Goal: Task Accomplishment & Management: Complete application form

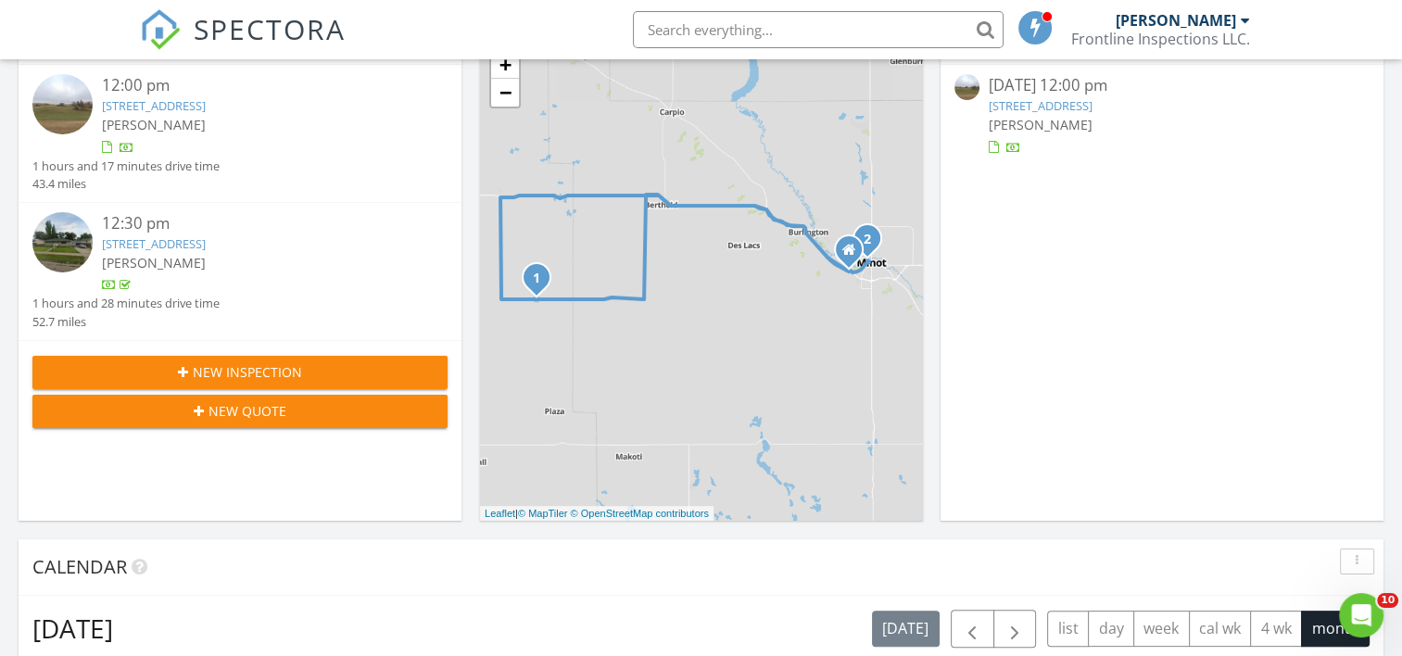
scroll to position [278, 0]
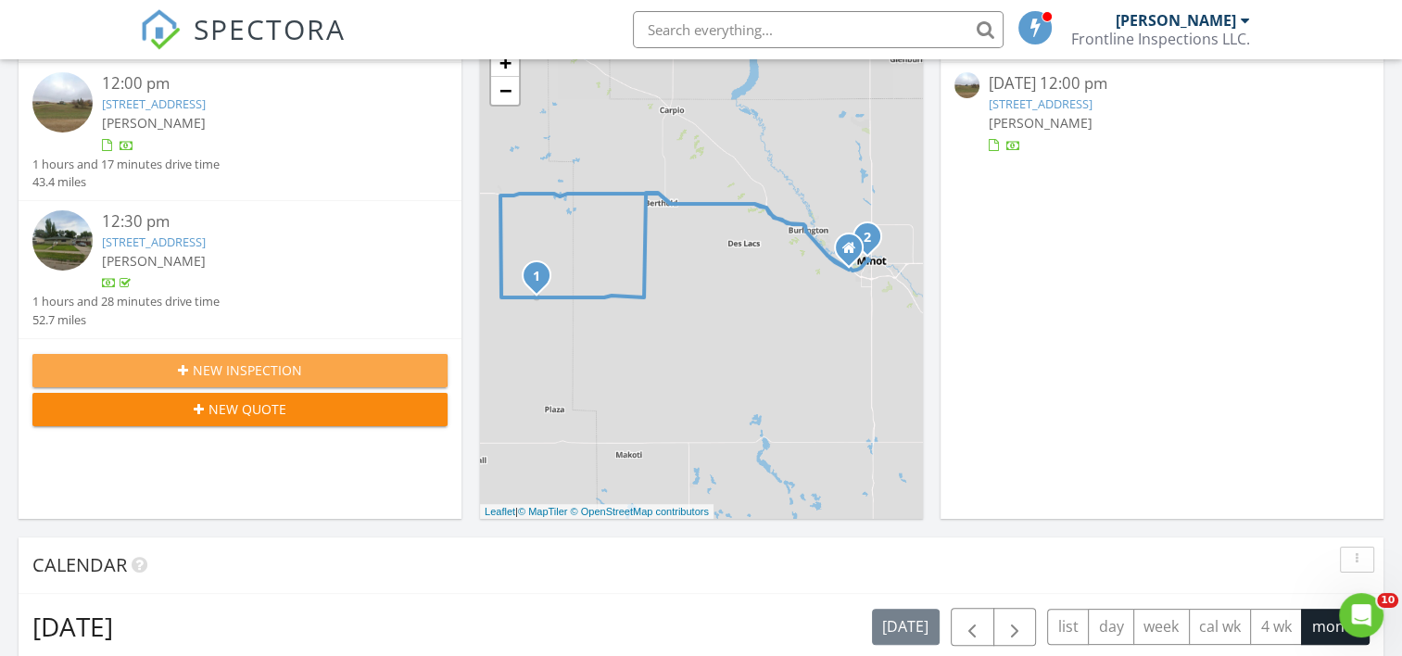
click at [278, 364] on span "New Inspection" at bounding box center [247, 370] width 109 height 19
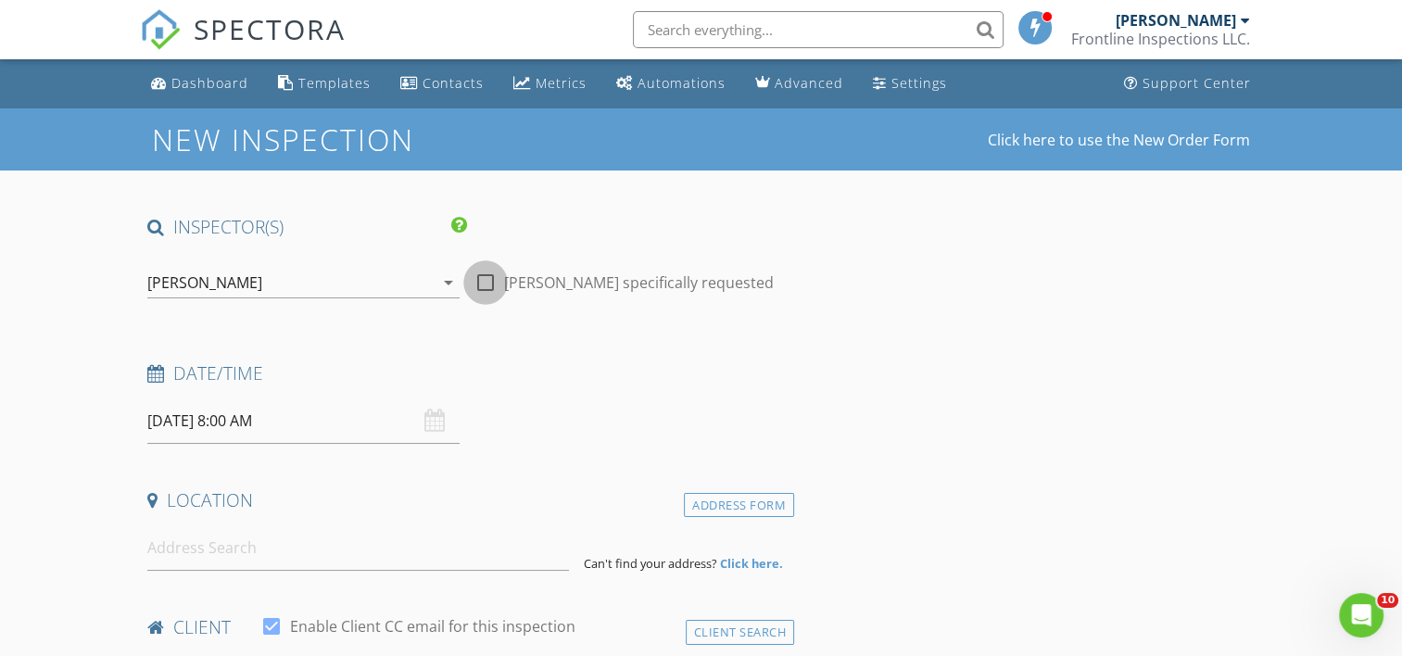
click at [488, 293] on div at bounding box center [486, 283] width 32 height 32
checkbox input "true"
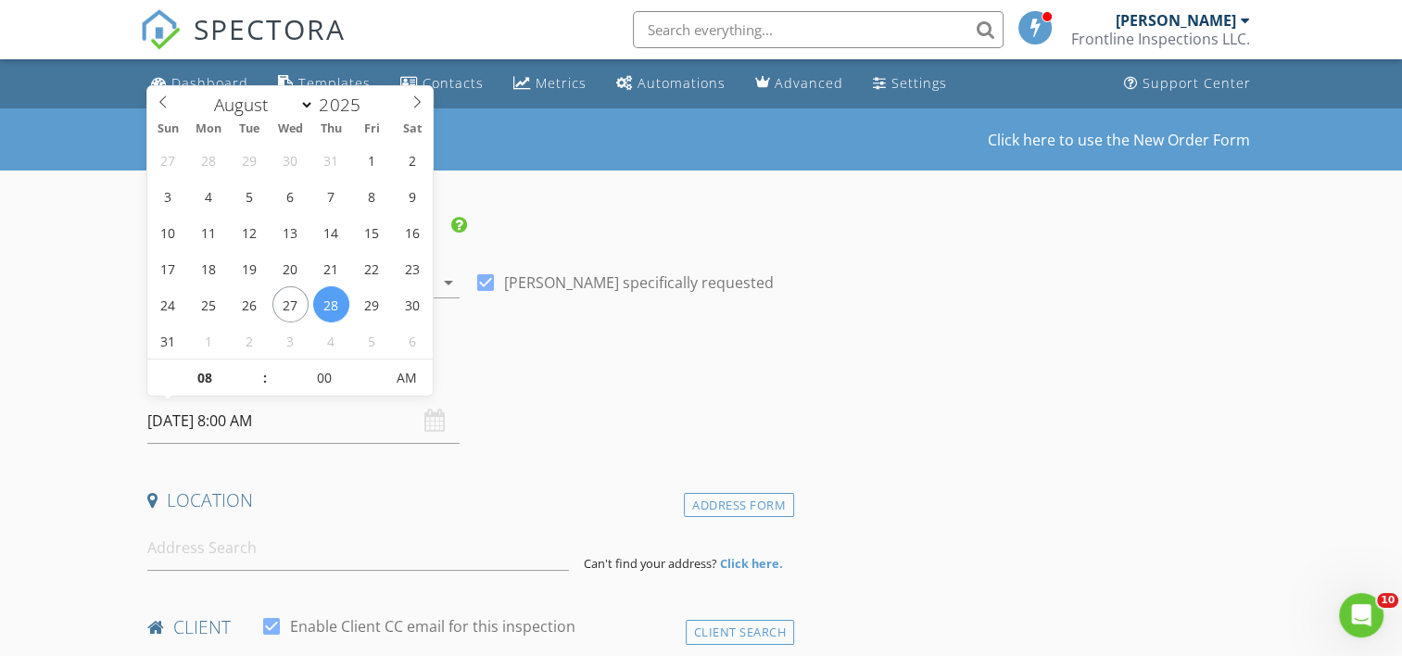
click at [392, 425] on input "08/28/2025 8:00 AM" at bounding box center [303, 421] width 312 height 45
type input "05"
type input "08/28/2025 8:05 AM"
click at [376, 367] on span at bounding box center [375, 369] width 13 height 19
type input "10"
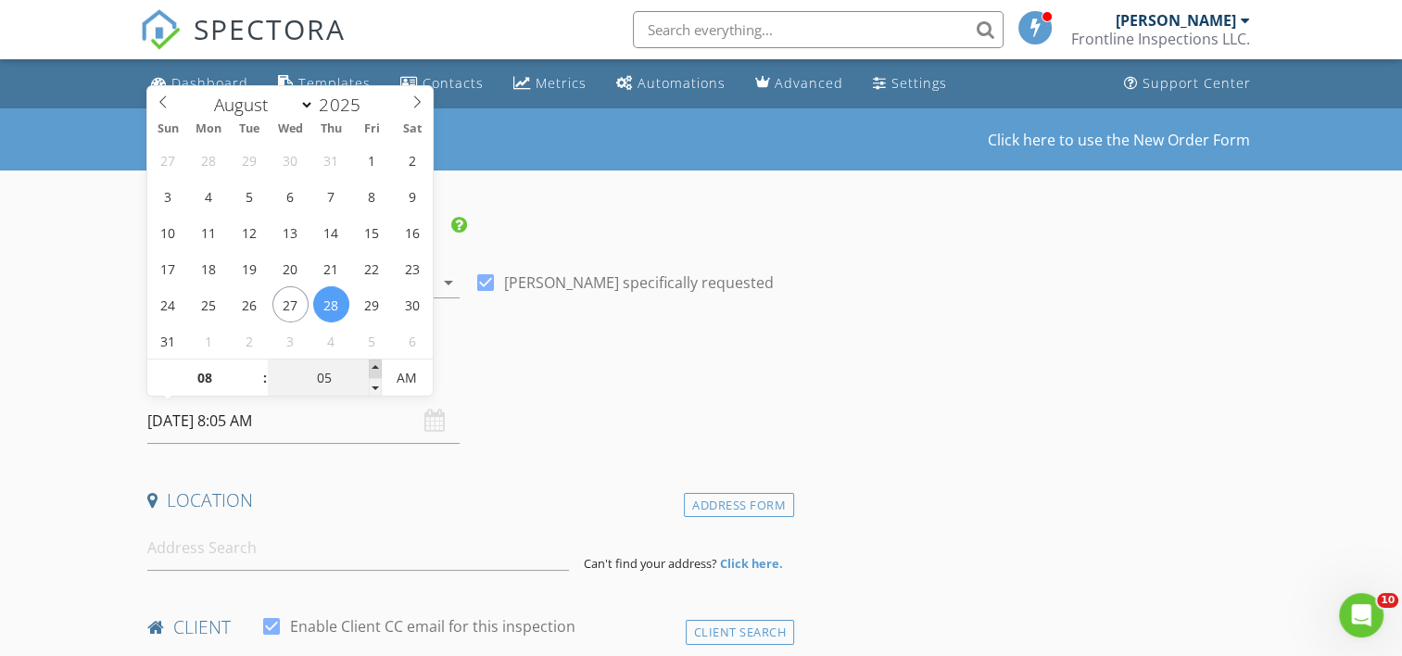
type input "08/28/2025 8:10 AM"
click at [376, 367] on span at bounding box center [375, 369] width 13 height 19
type input "15"
type input "08/28/2025 8:15 AM"
click at [376, 367] on span at bounding box center [375, 369] width 13 height 19
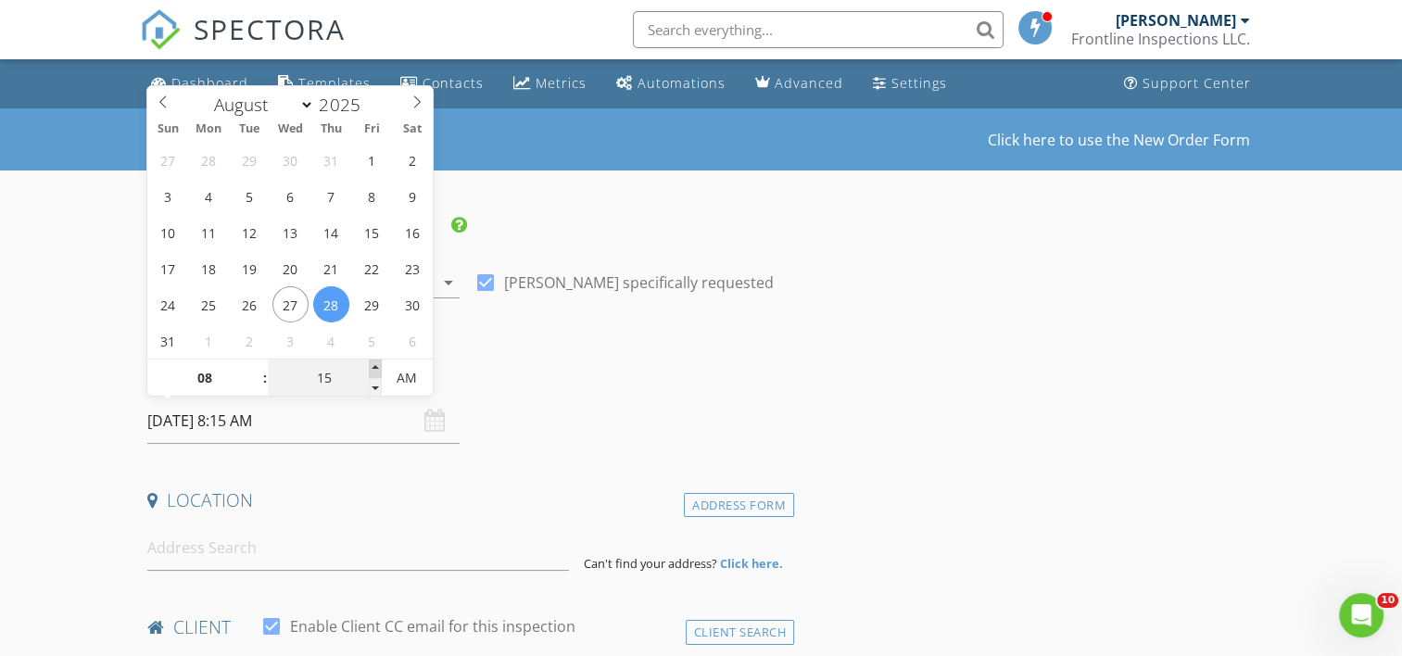
type input "20"
type input "08/28/2025 8:20 AM"
click at [376, 367] on span at bounding box center [375, 369] width 13 height 19
type input "25"
type input "08/28/2025 8:25 AM"
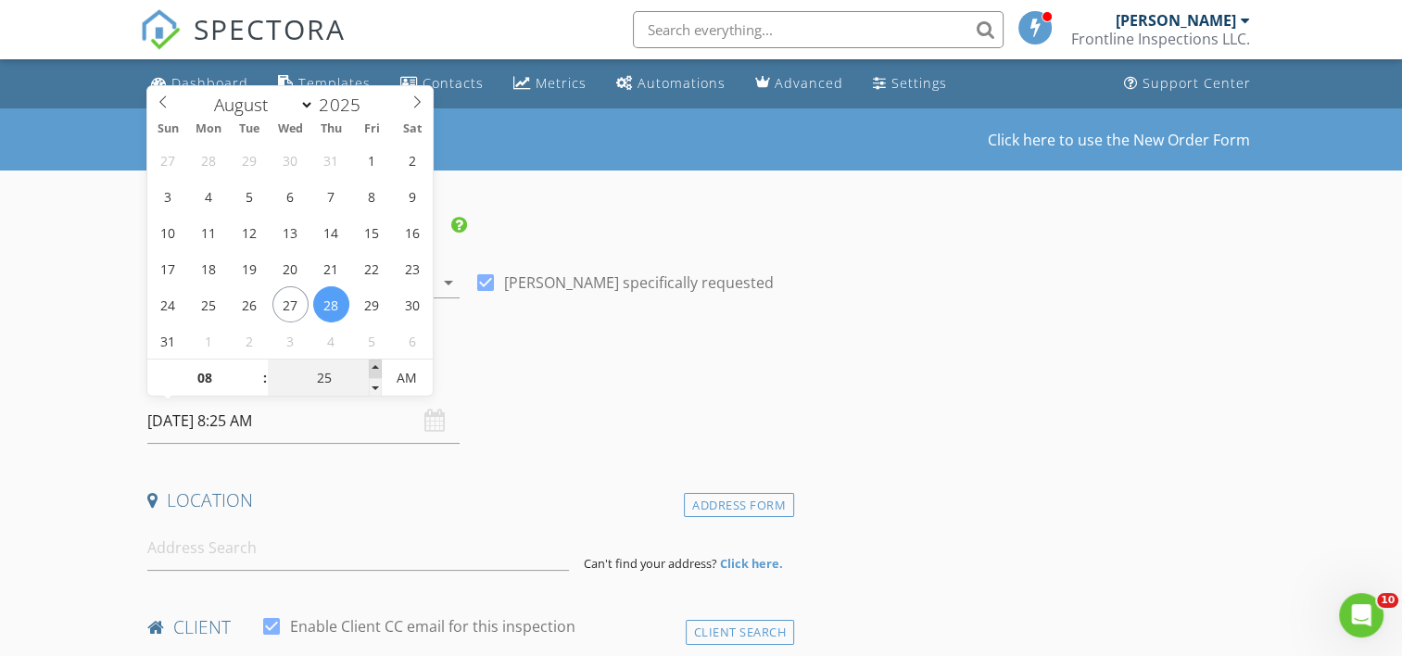
click at [376, 367] on span at bounding box center [375, 369] width 13 height 19
type input "30"
type input "08/28/2025 8:30 AM"
click at [376, 367] on span at bounding box center [375, 369] width 13 height 19
type input "09"
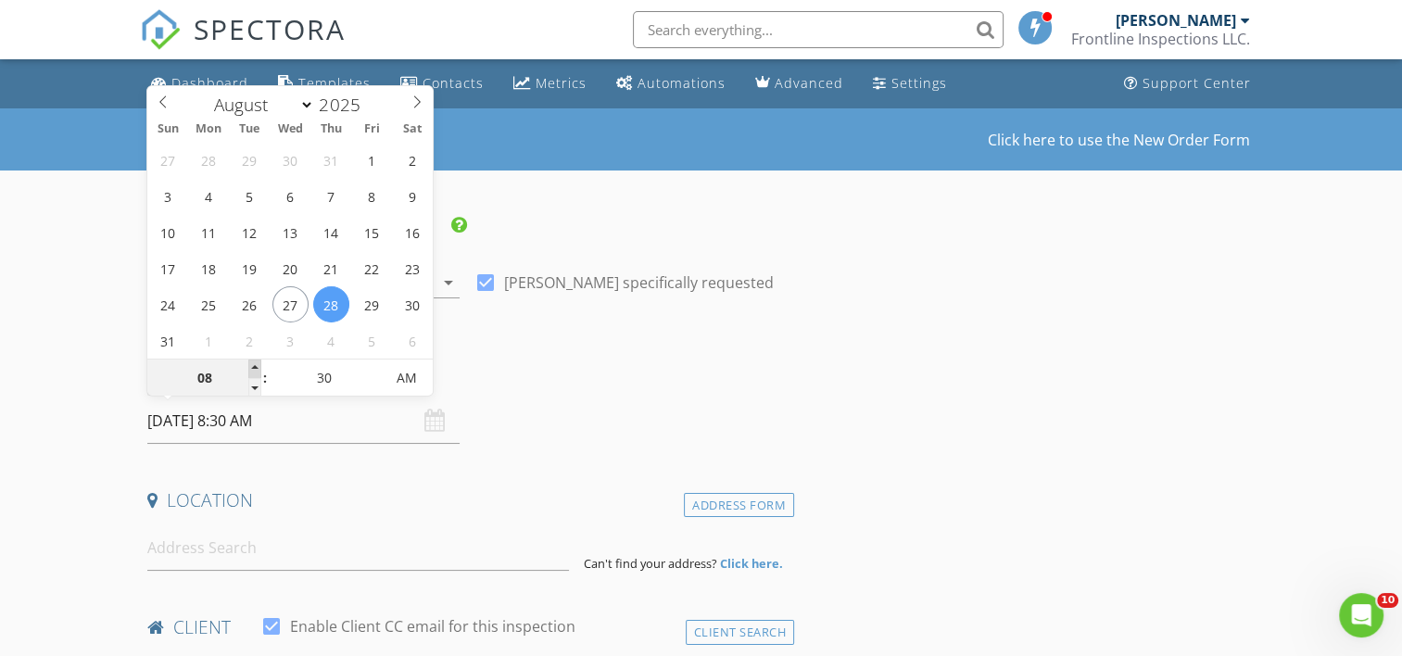
type input "08/28/2025 9:30 AM"
click at [249, 370] on span at bounding box center [254, 369] width 13 height 19
type input "10"
type input "08/28/2025 10:30 AM"
click at [249, 370] on span at bounding box center [254, 369] width 13 height 19
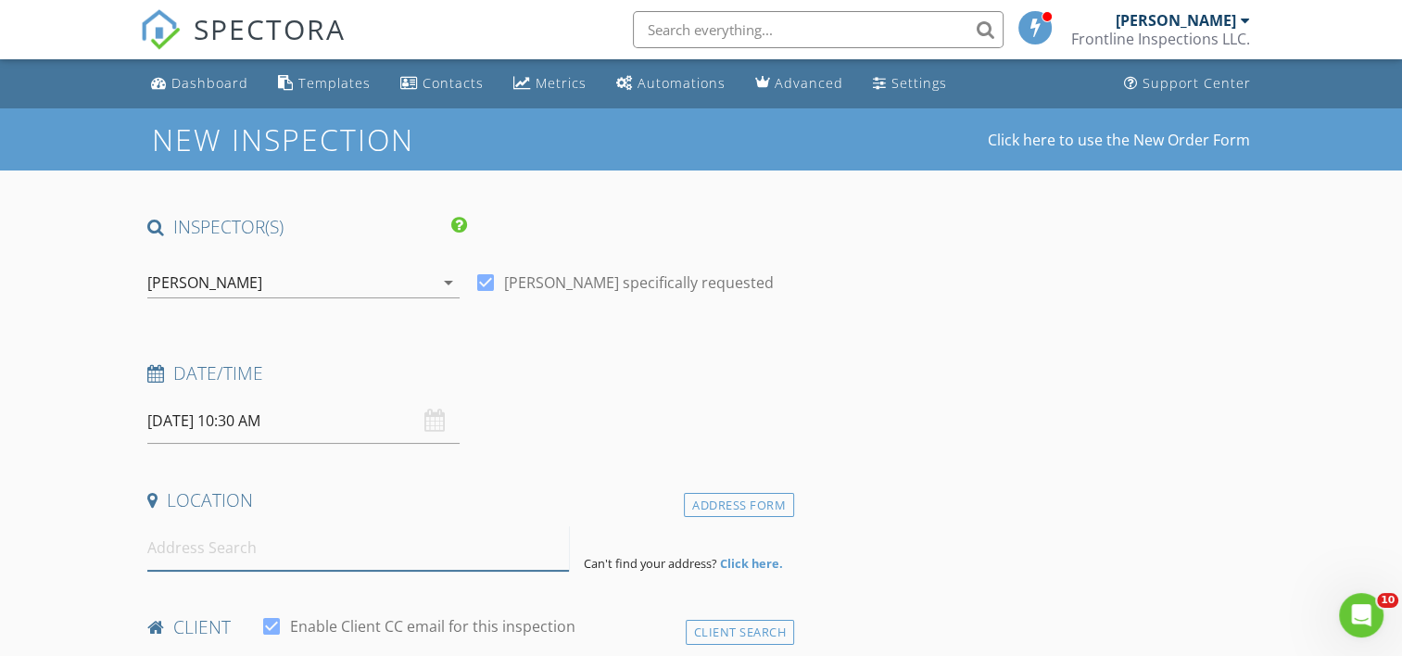
click at [336, 552] on input at bounding box center [358, 548] width 422 height 45
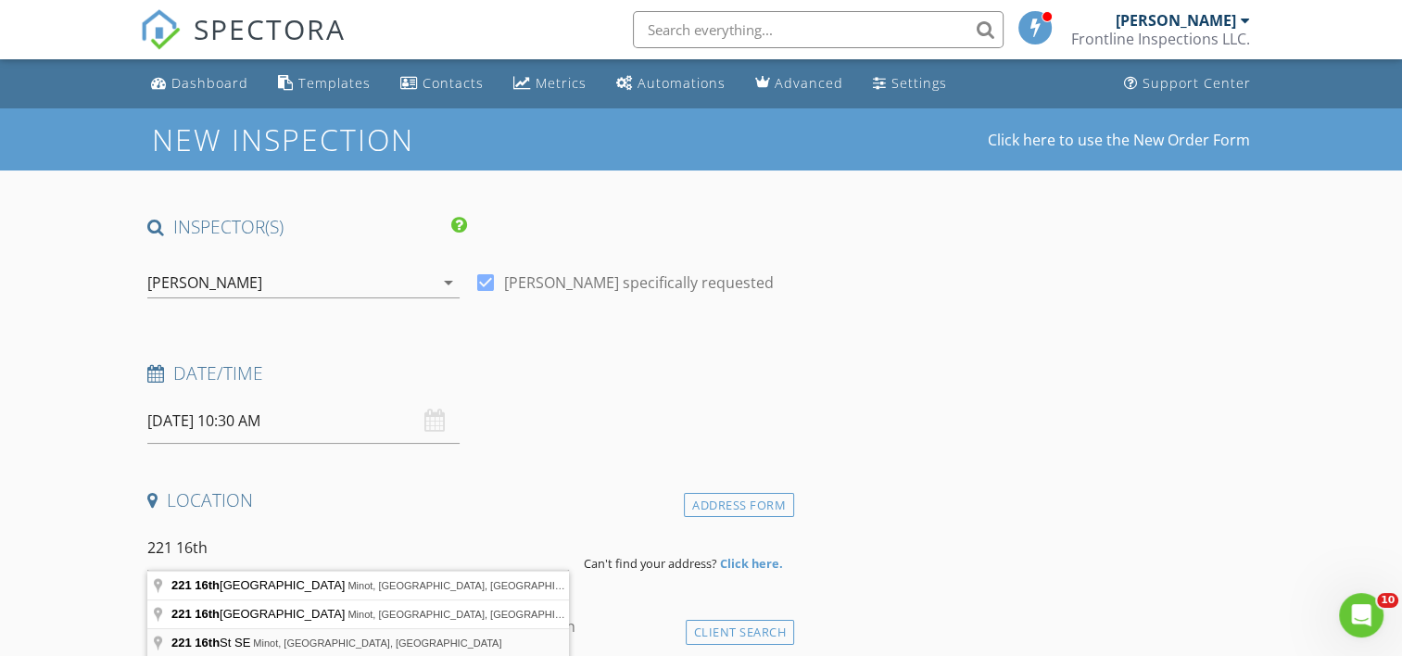
type input "221 16th St SE, Minot, ND, USA"
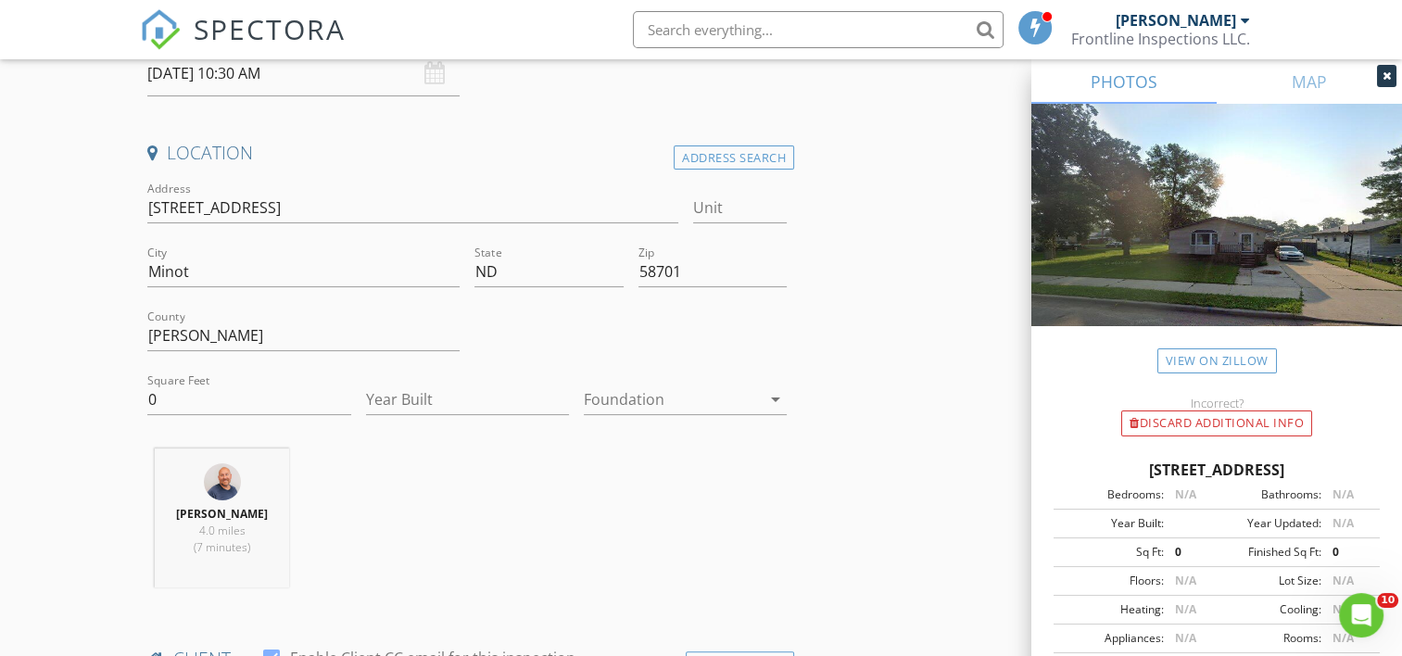
scroll to position [371, 0]
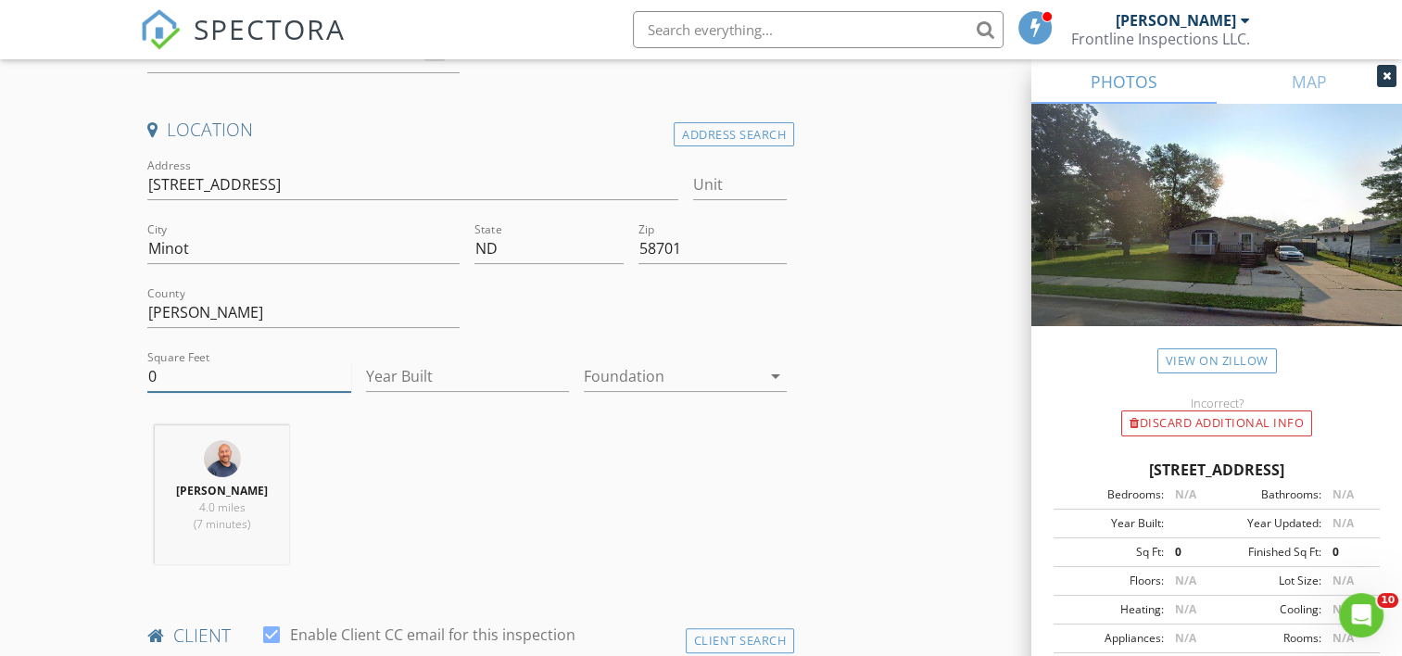
click at [221, 378] on input "0" at bounding box center [248, 376] width 203 height 31
type input "2080"
click at [486, 374] on input "Year Built" at bounding box center [467, 376] width 203 height 31
type input "1961"
click at [772, 373] on icon "arrow_drop_down" at bounding box center [776, 376] width 22 height 22
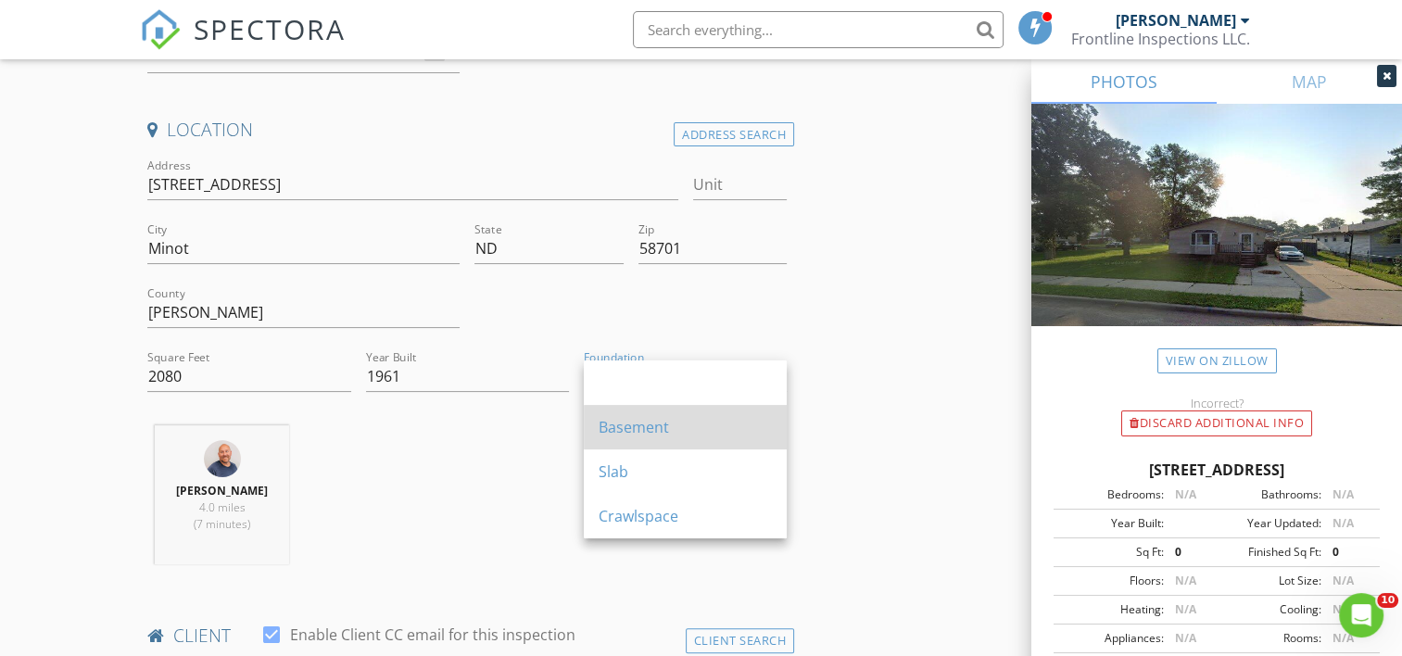
click at [637, 434] on div "Basement" at bounding box center [685, 427] width 173 height 22
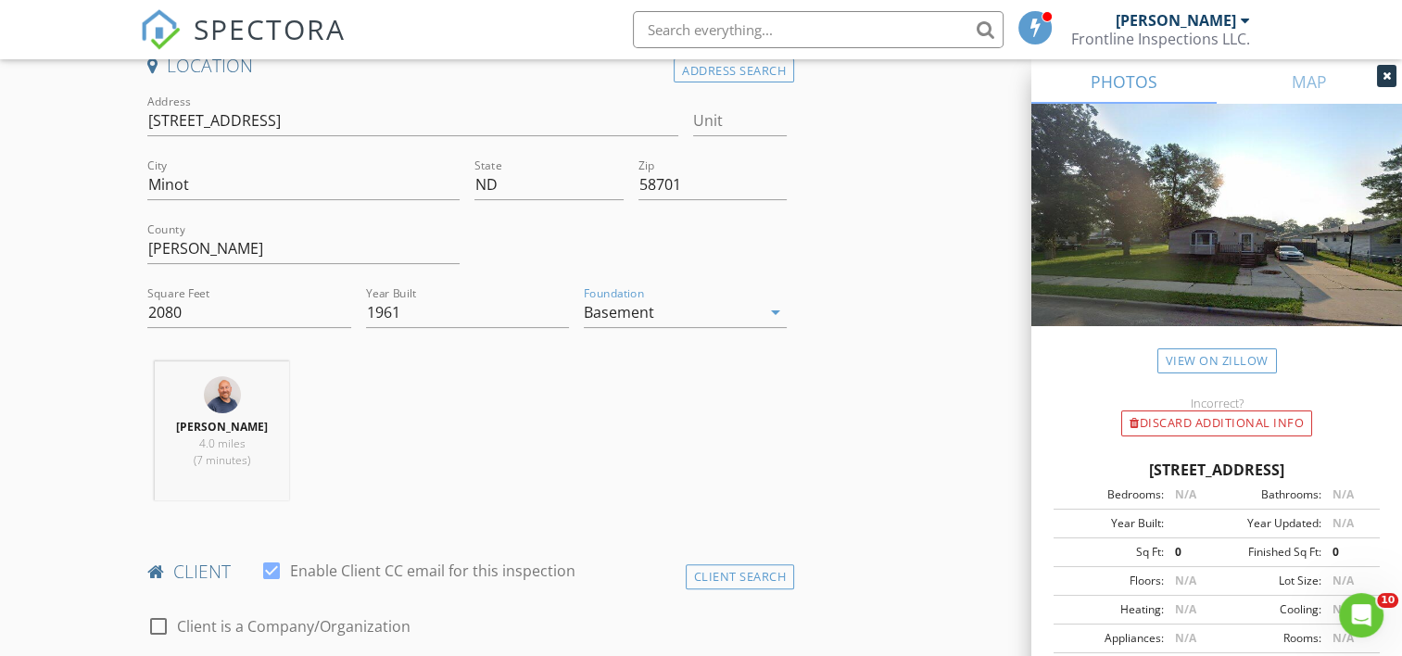
scroll to position [741, 0]
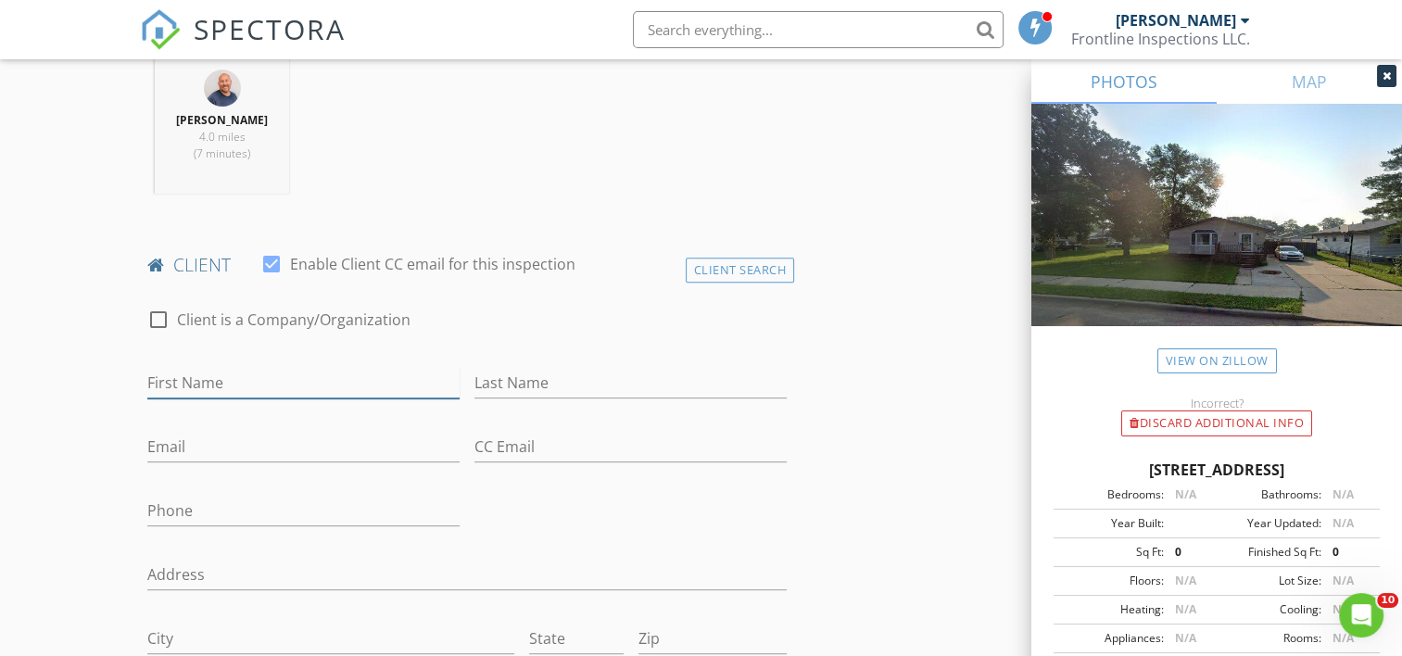
click at [263, 399] on input "First Name" at bounding box center [303, 383] width 312 height 31
type input "Molly"
click at [589, 399] on input "Last Name" at bounding box center [631, 383] width 312 height 31
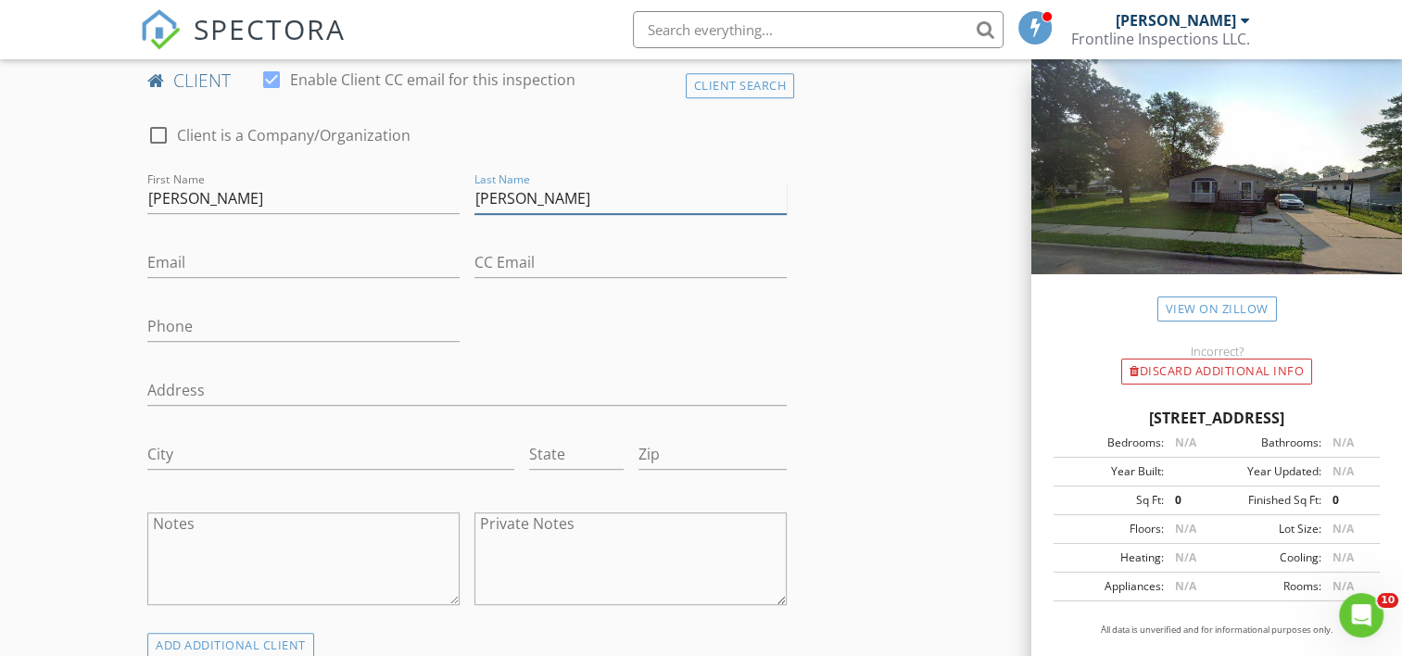
scroll to position [927, 0]
type input "Holzhauer"
click at [181, 341] on input "Phone" at bounding box center [303, 325] width 312 height 31
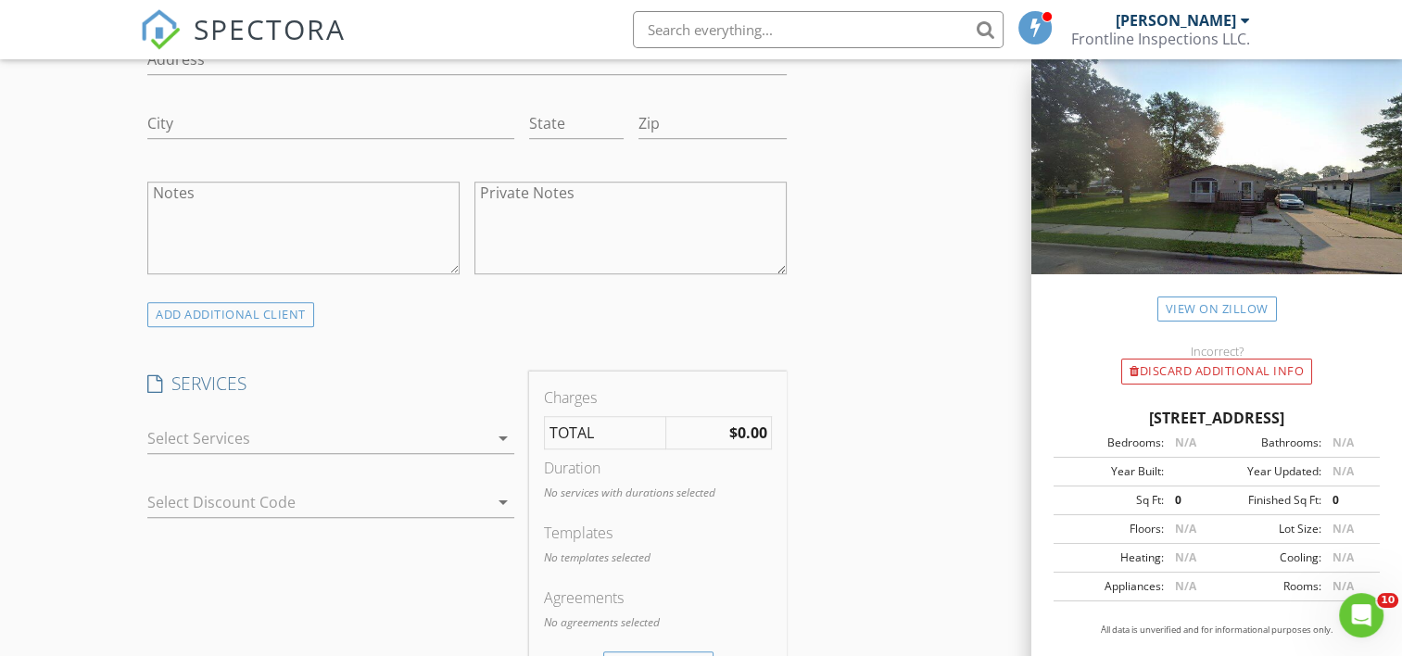
scroll to position [1390, 0]
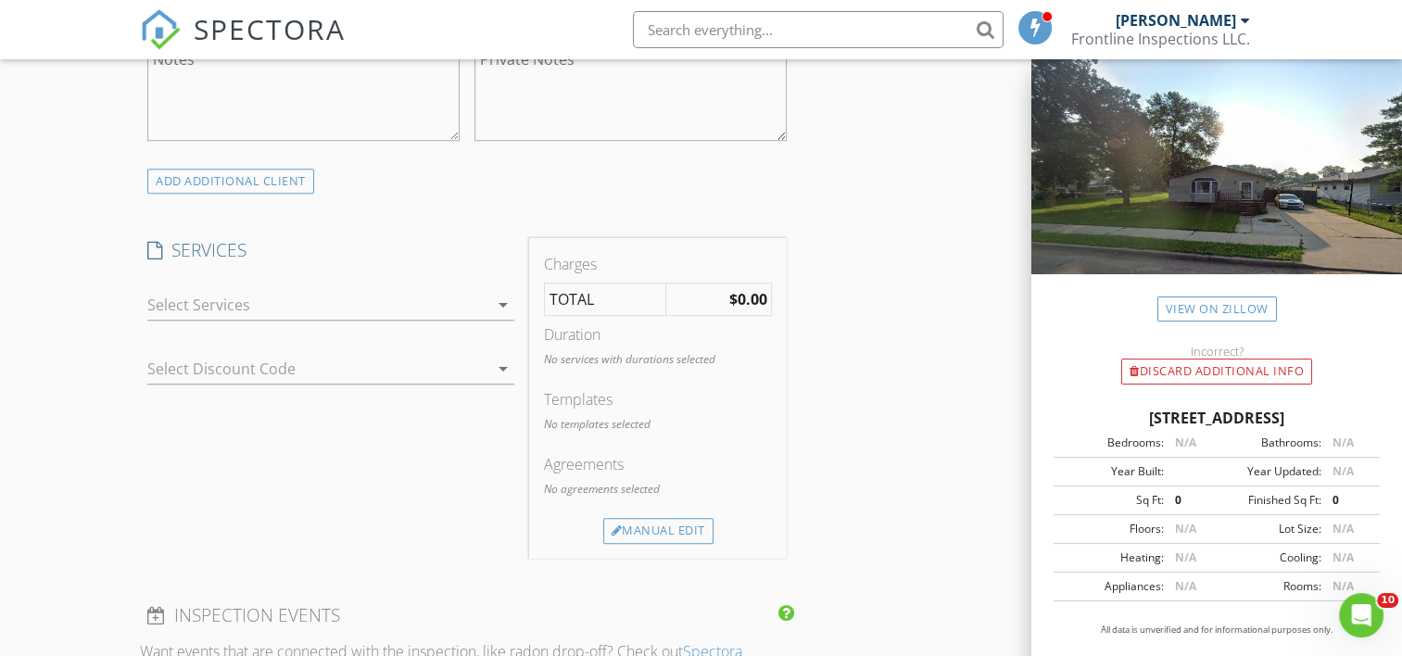
type input "440-541-6329"
click at [500, 316] on icon "arrow_drop_down" at bounding box center [503, 305] width 22 height 22
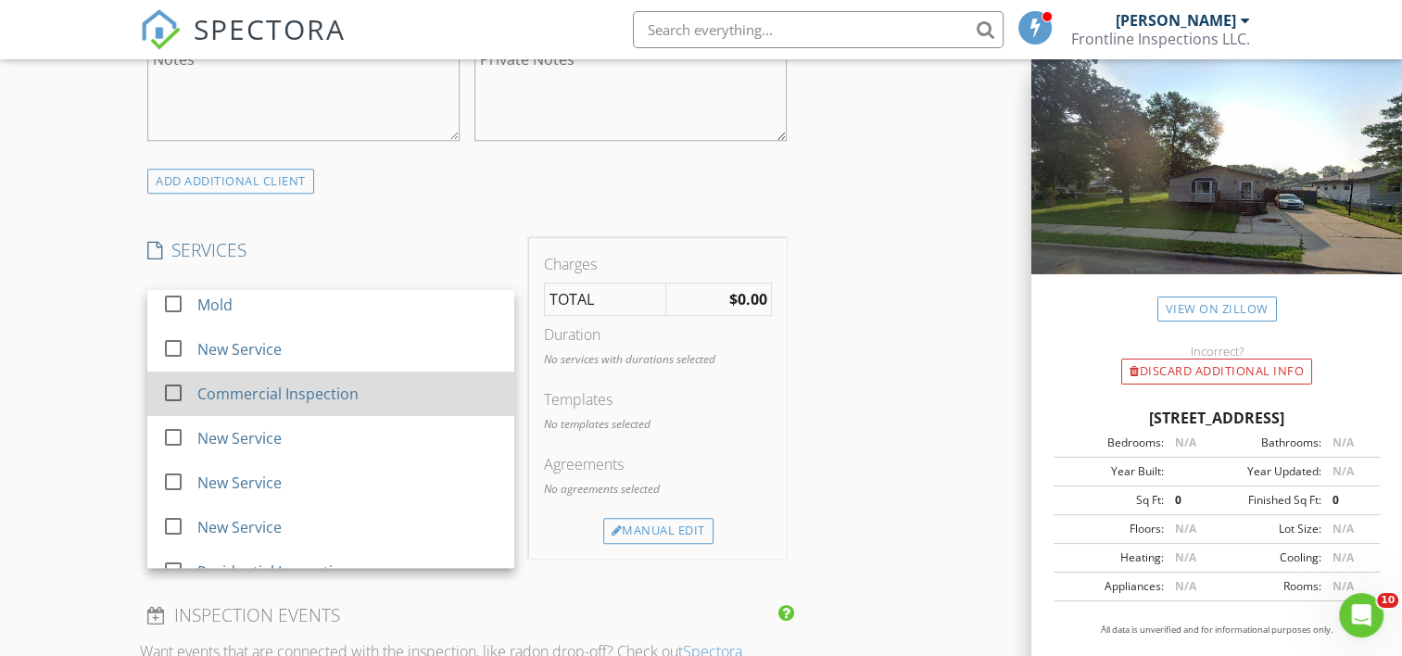
scroll to position [78, 0]
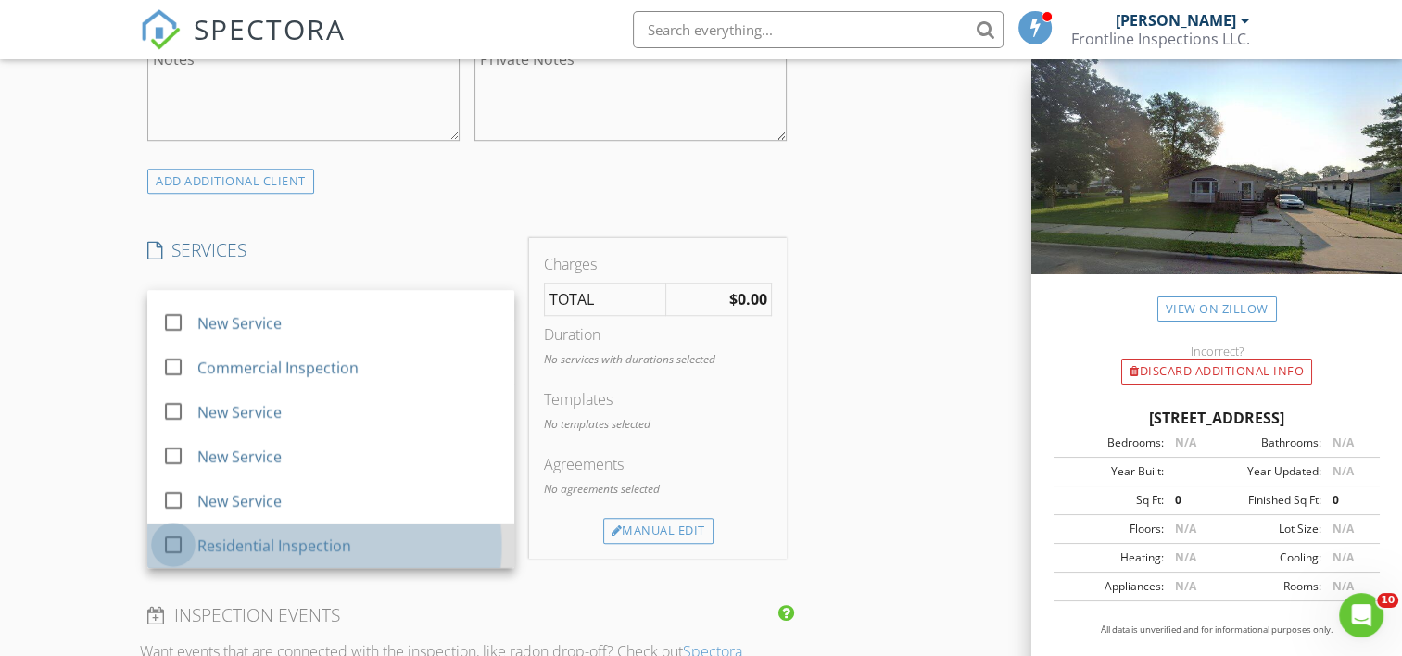
click at [176, 560] on div at bounding box center [174, 545] width 32 height 32
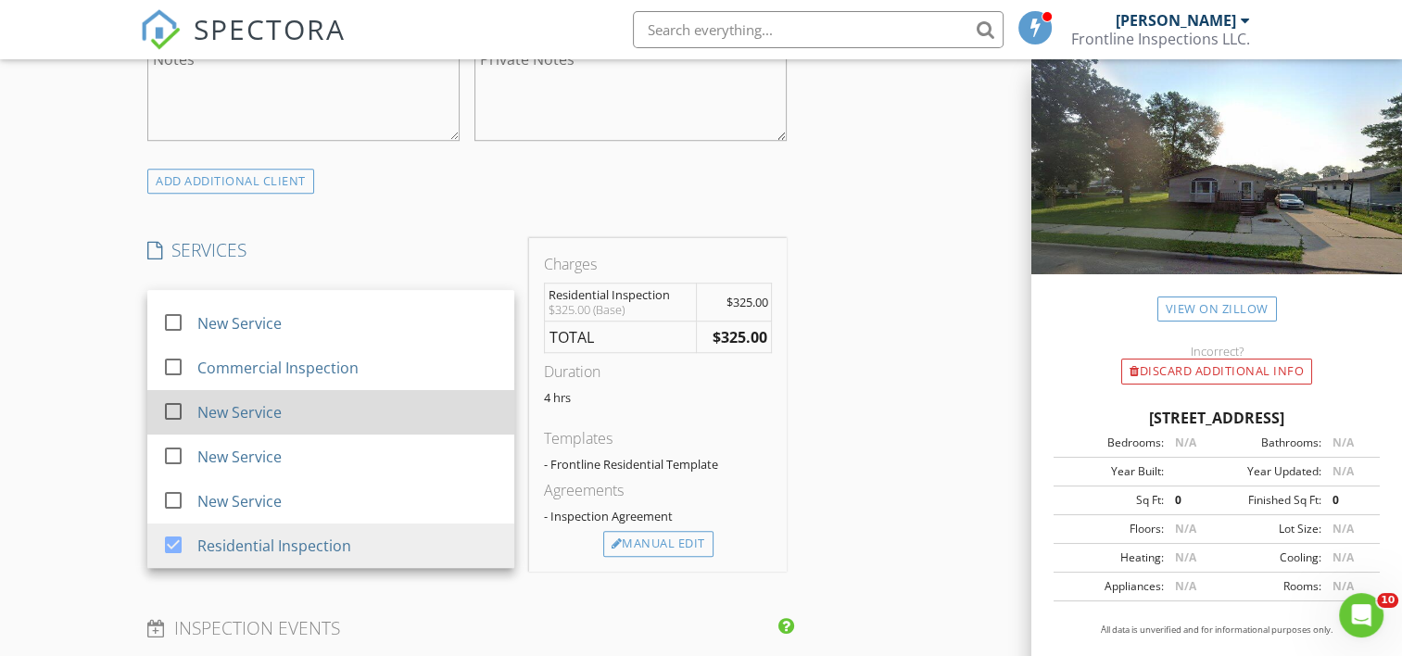
scroll to position [0, 0]
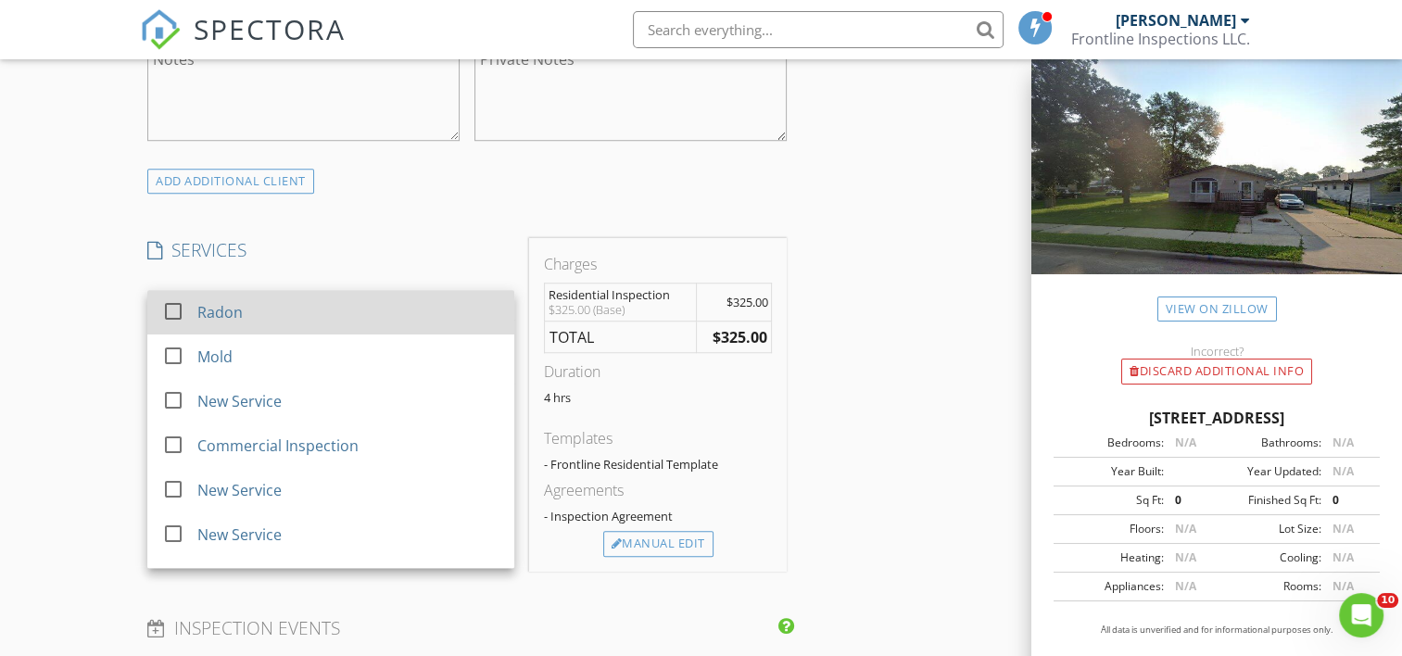
click at [169, 322] on div at bounding box center [174, 312] width 32 height 32
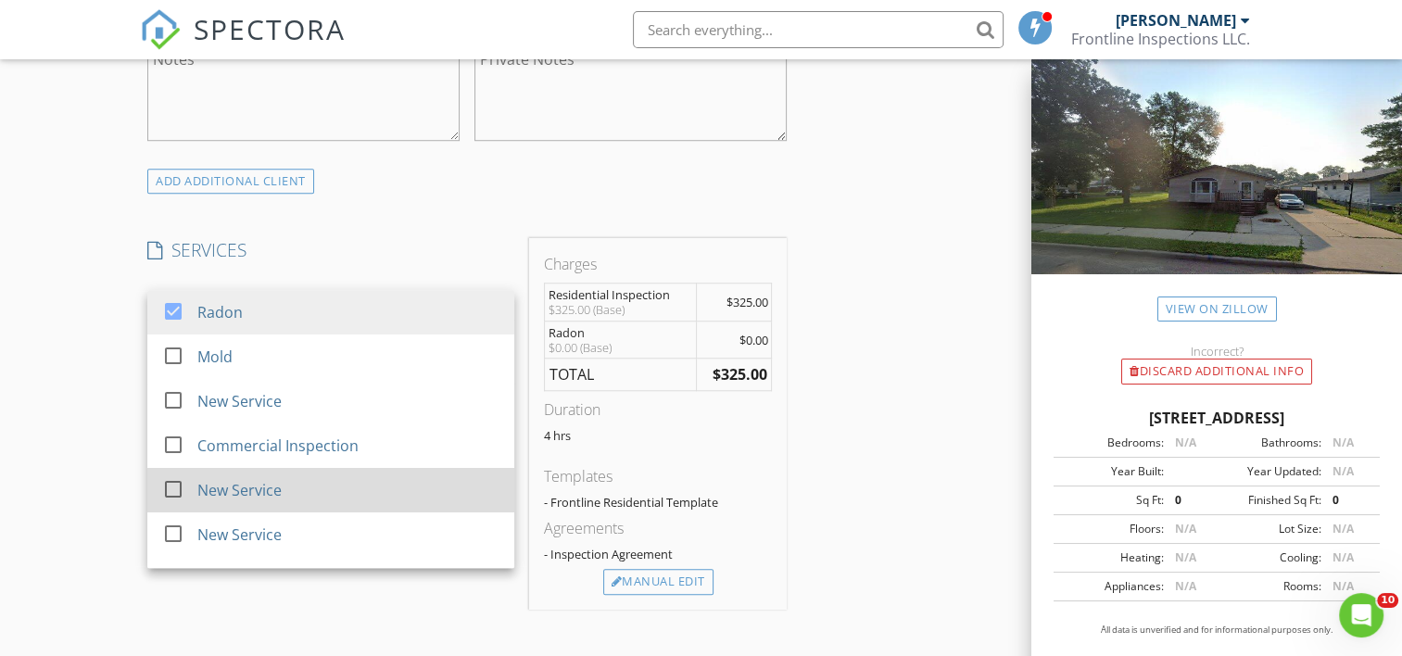
click at [171, 504] on div at bounding box center [174, 490] width 32 height 32
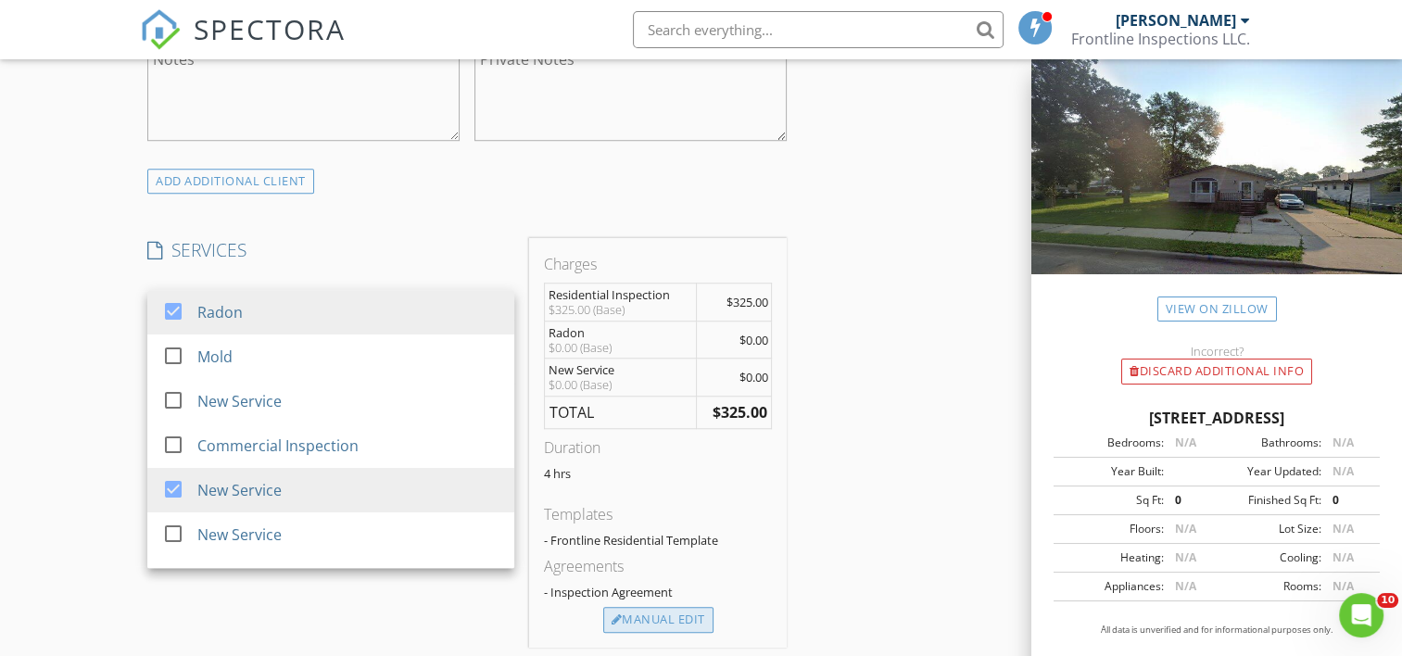
click at [666, 633] on div "Manual Edit" at bounding box center [658, 620] width 110 height 26
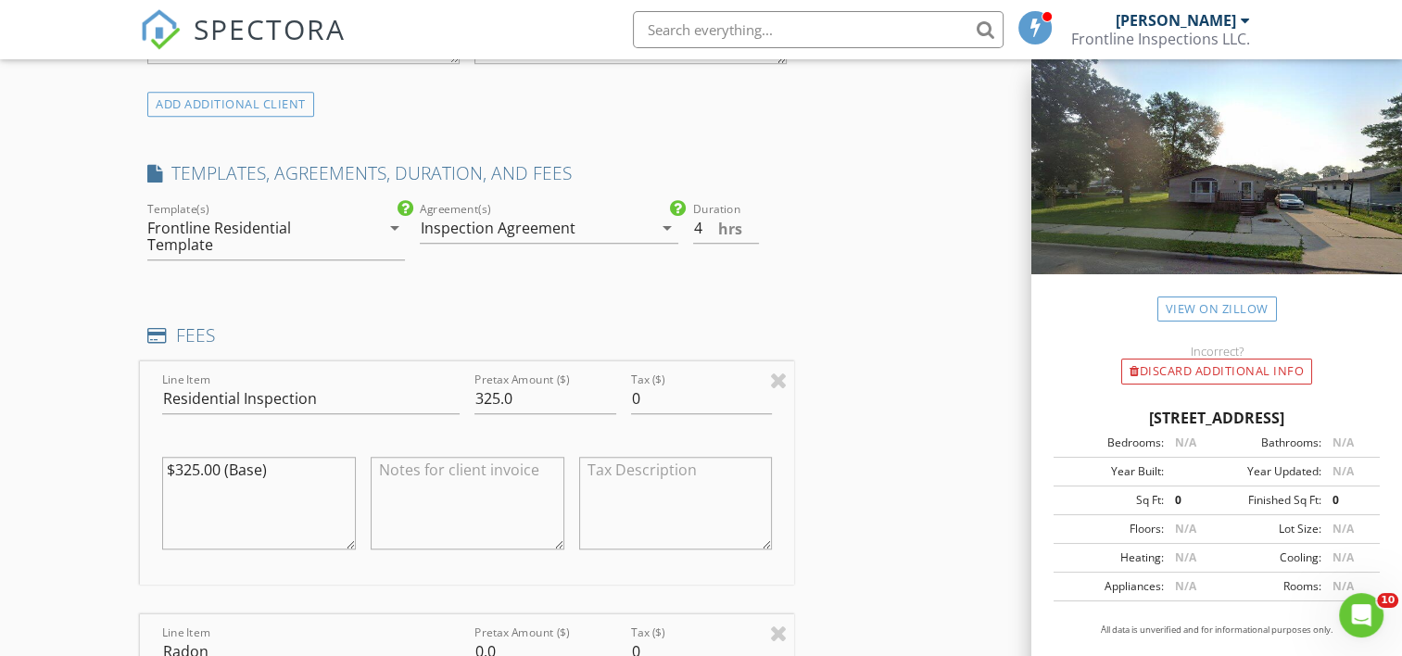
scroll to position [1576, 0]
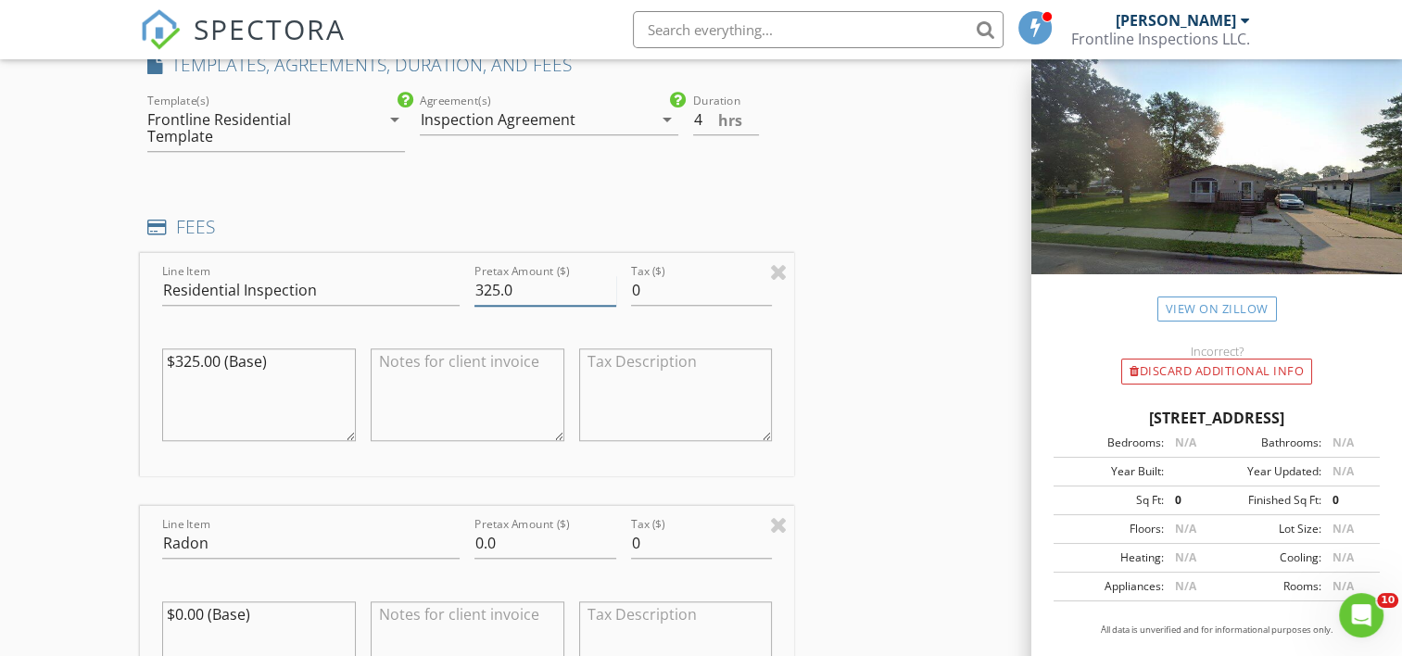
click at [575, 301] on input "325.0" at bounding box center [546, 290] width 142 height 31
type input "3"
type input "4"
type input "400.00"
click at [274, 378] on textarea "$325.00 (Base)" at bounding box center [259, 394] width 194 height 93
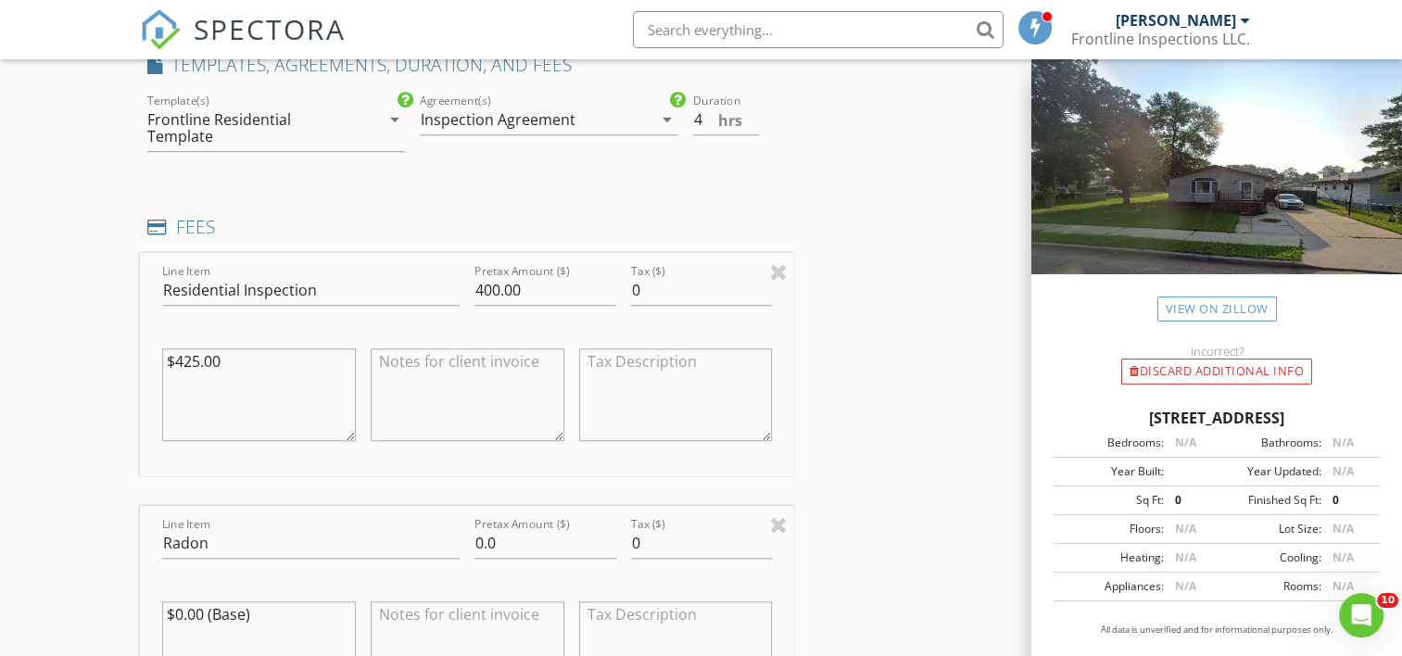
type textarea "$425.00"
click at [451, 384] on textarea at bounding box center [468, 394] width 194 height 93
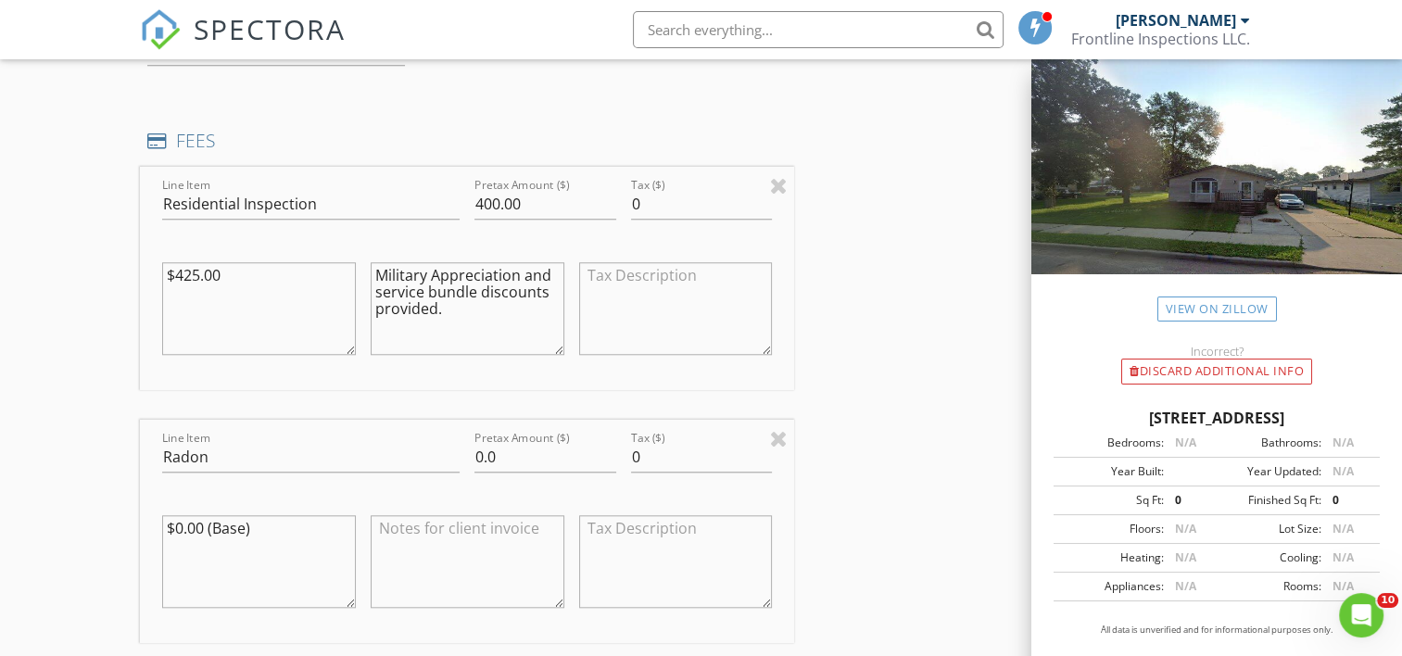
scroll to position [1854, 0]
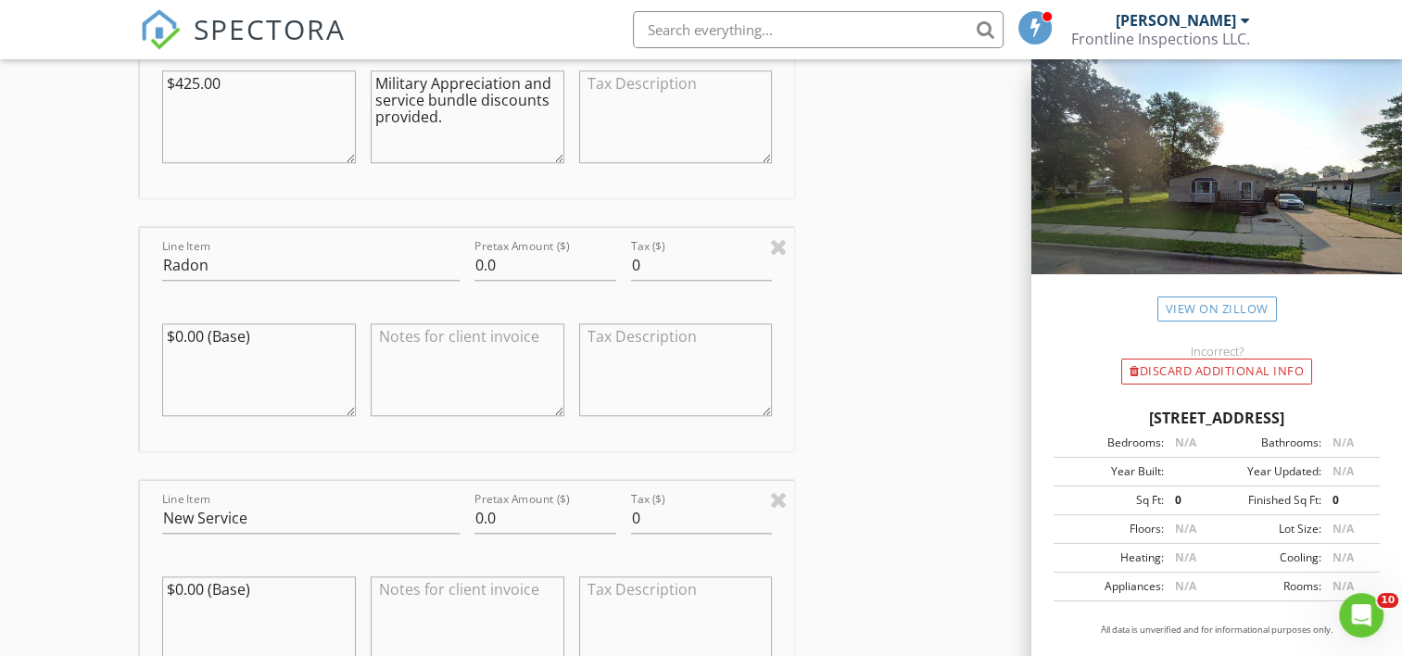
type textarea "Military Appreciation and service bundle discounts provided."
click at [505, 281] on input "0.0" at bounding box center [546, 265] width 142 height 31
type input "0"
type input "1"
type input "125.00"
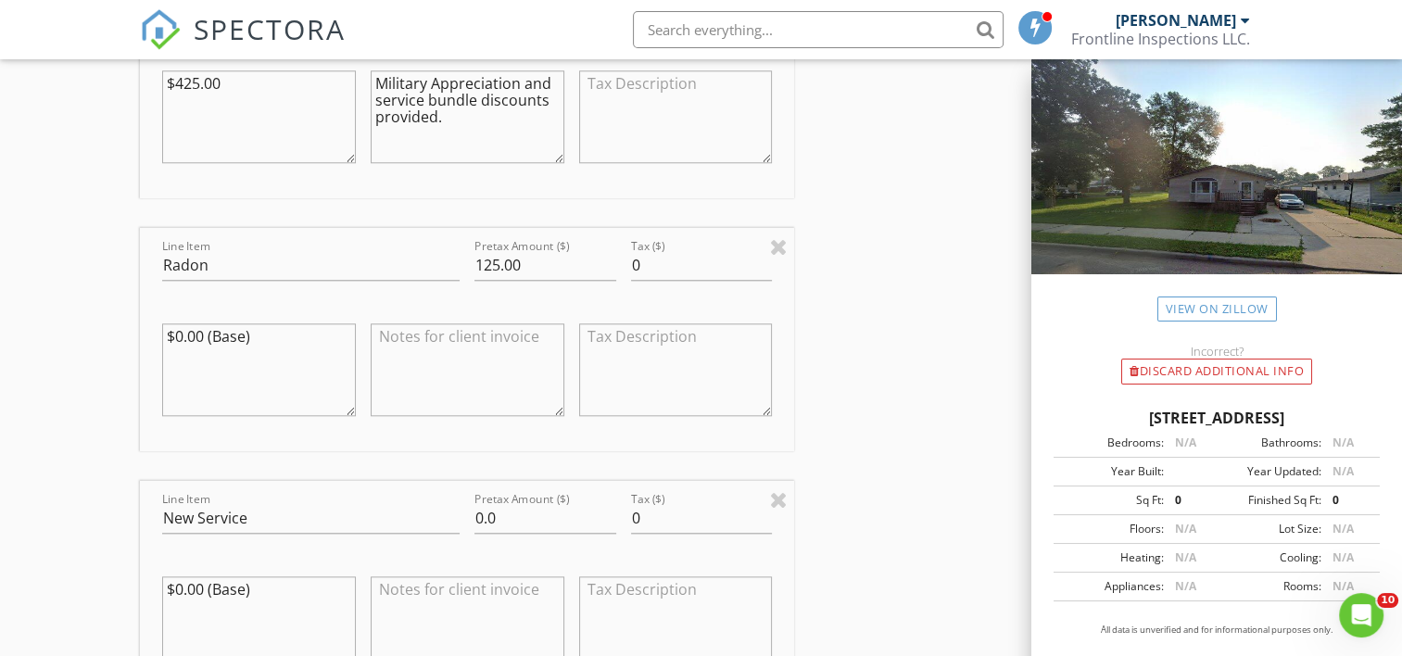
click at [183, 348] on textarea "$0.00 (Base)" at bounding box center [259, 369] width 194 height 93
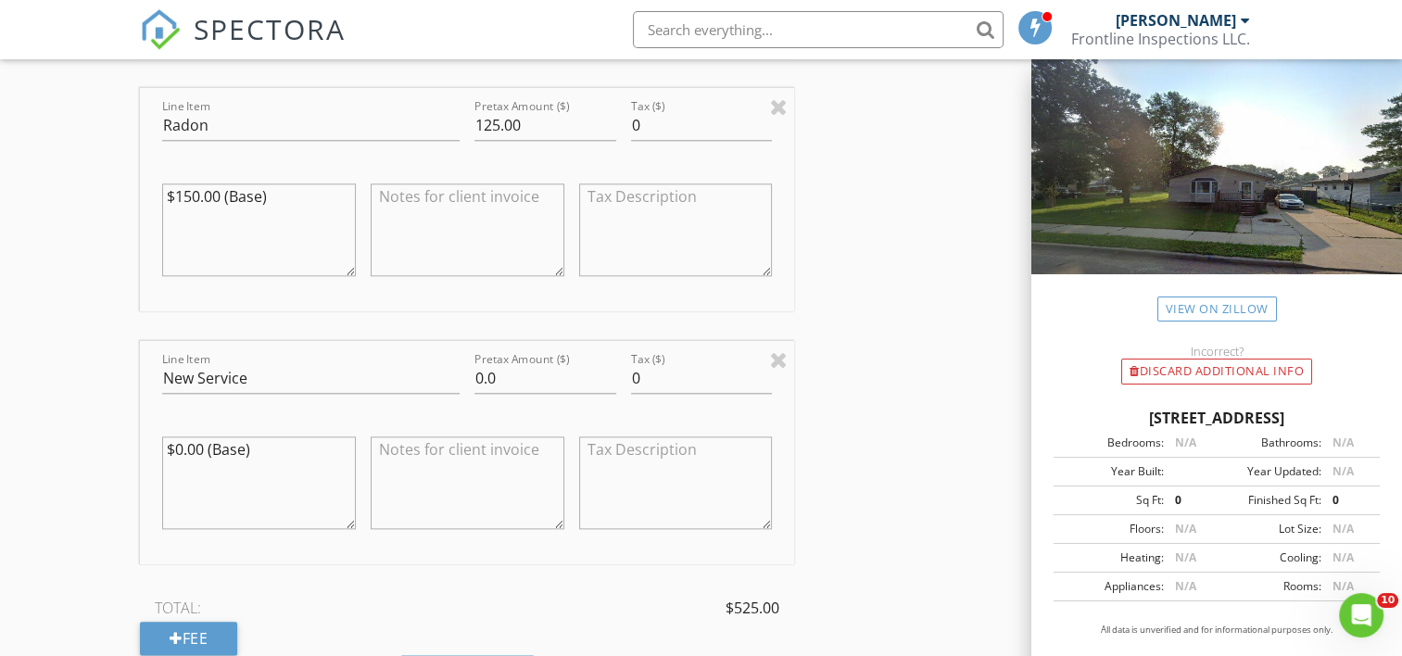
scroll to position [2039, 0]
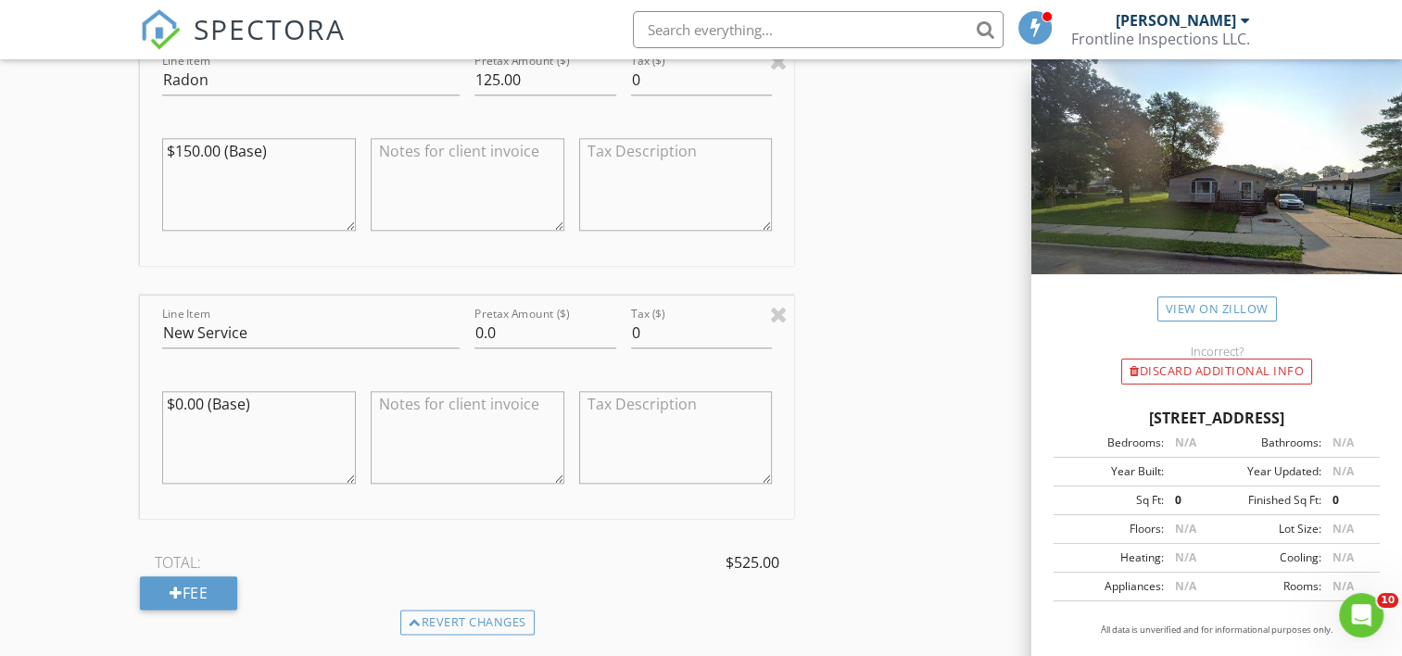
type textarea "$150.00 (Base)"
click at [282, 336] on input "New Service" at bounding box center [311, 333] width 298 height 31
type input "N"
type input "Sewer Scope"
click at [538, 348] on input "0.0" at bounding box center [546, 333] width 142 height 31
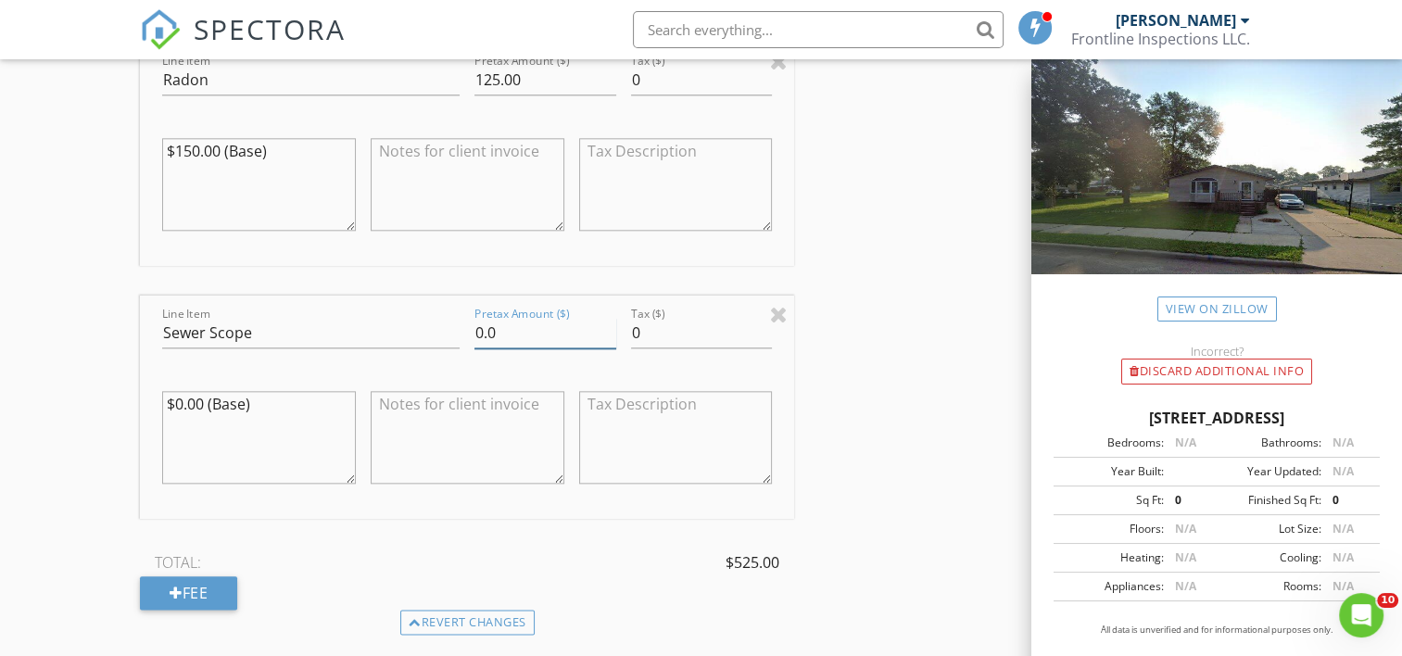
type input "0"
type input "175.00"
click at [182, 418] on textarea "$0.00 (Base)" at bounding box center [259, 437] width 194 height 93
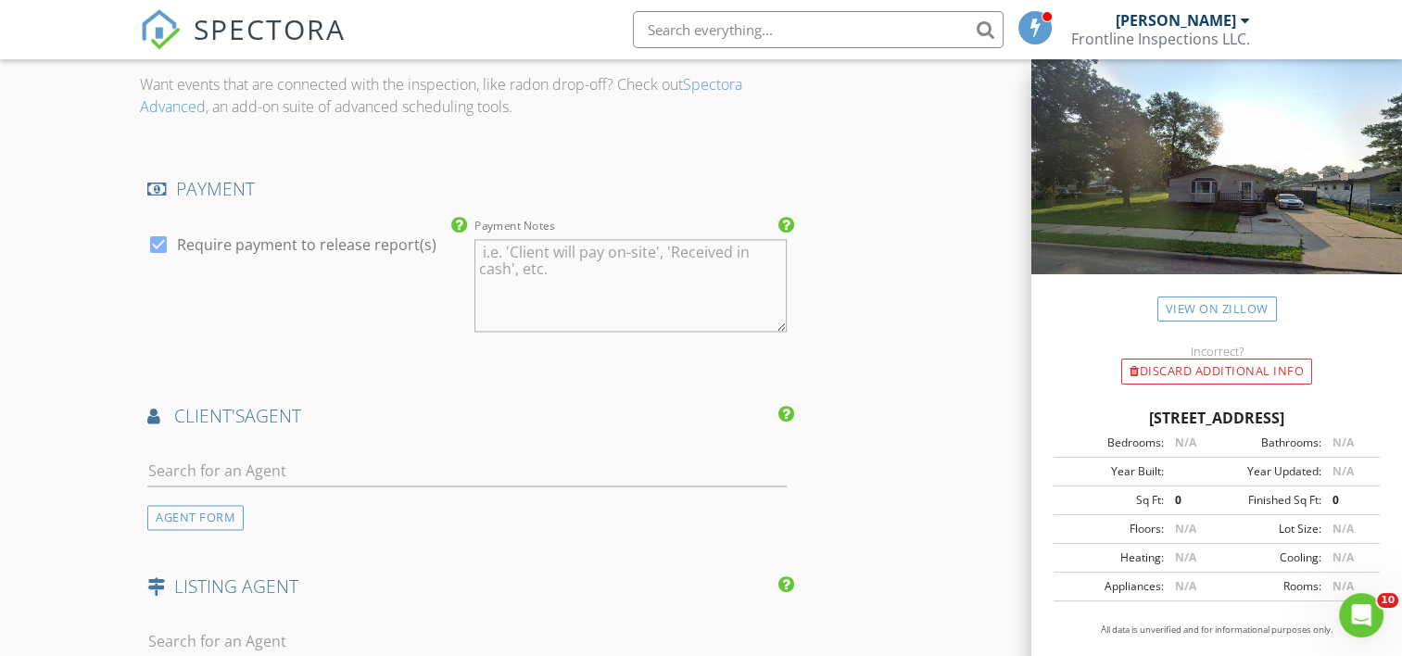
scroll to position [2688, 0]
type textarea "$200.00 (Base)"
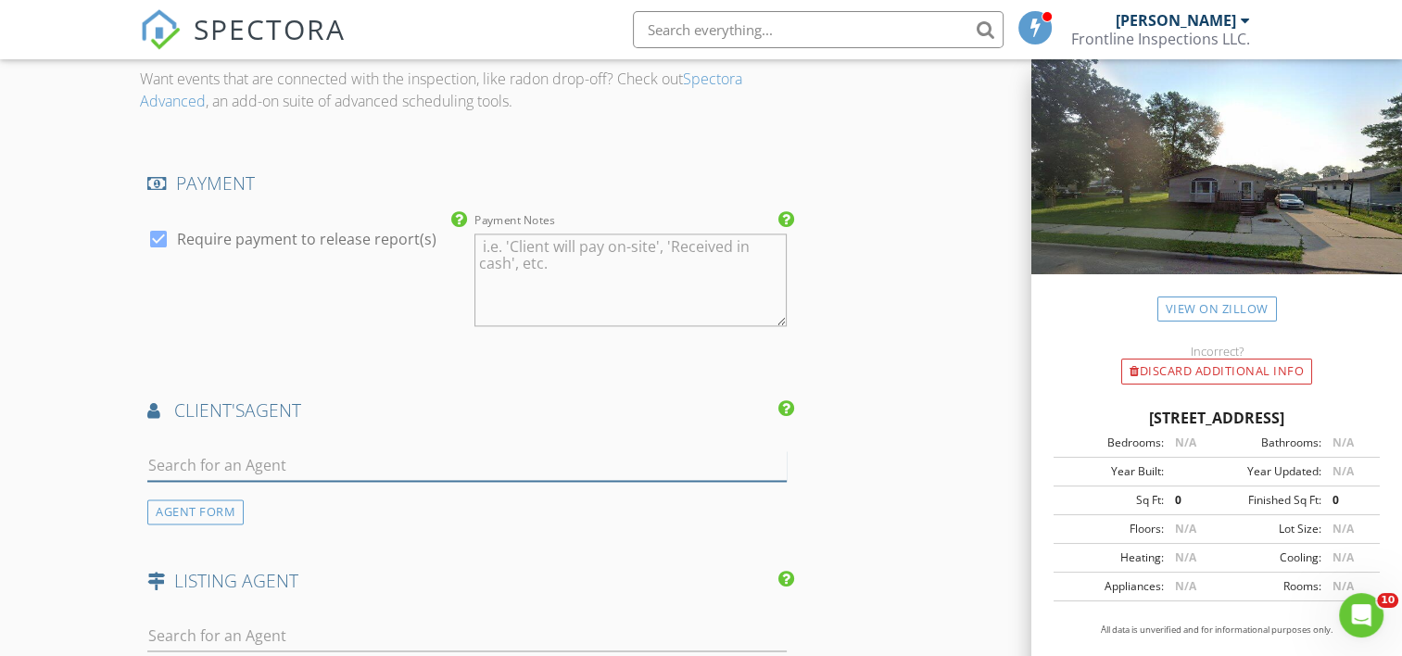
click at [278, 472] on input "text" at bounding box center [467, 465] width 640 height 31
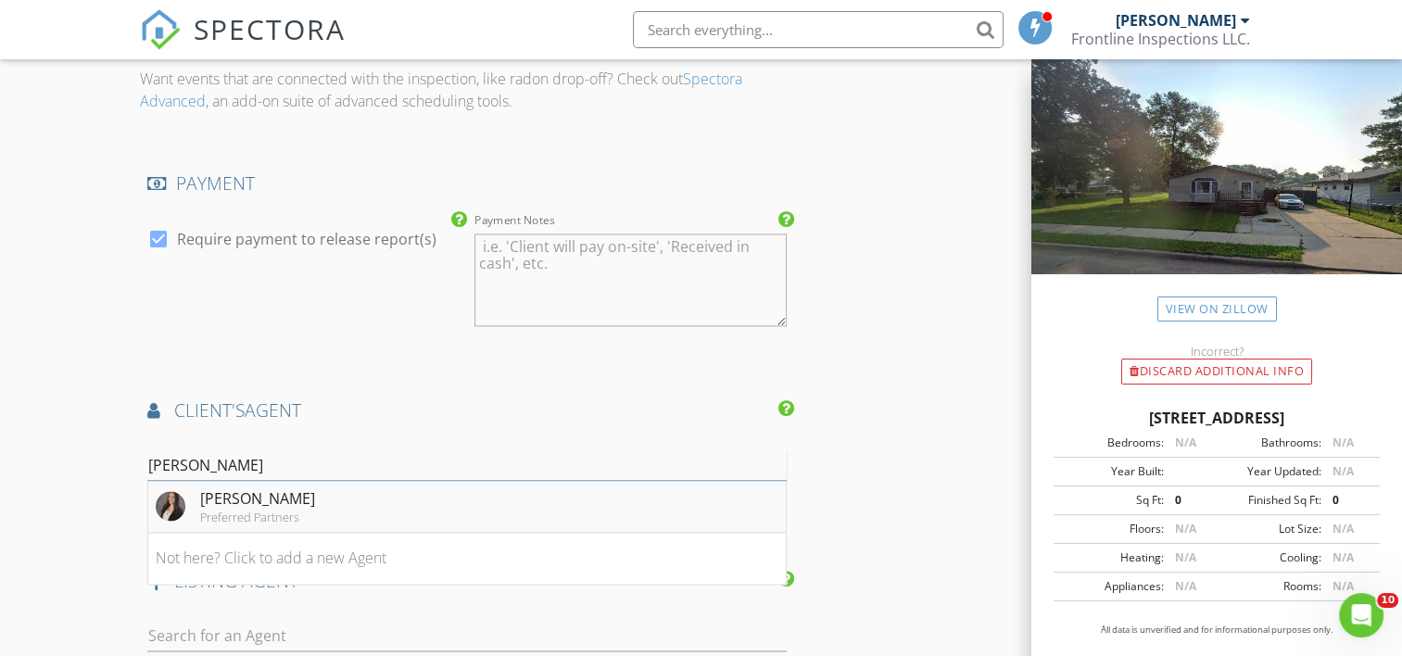
type input "Katie"
click at [202, 523] on div "Preferred Partners" at bounding box center [257, 517] width 115 height 15
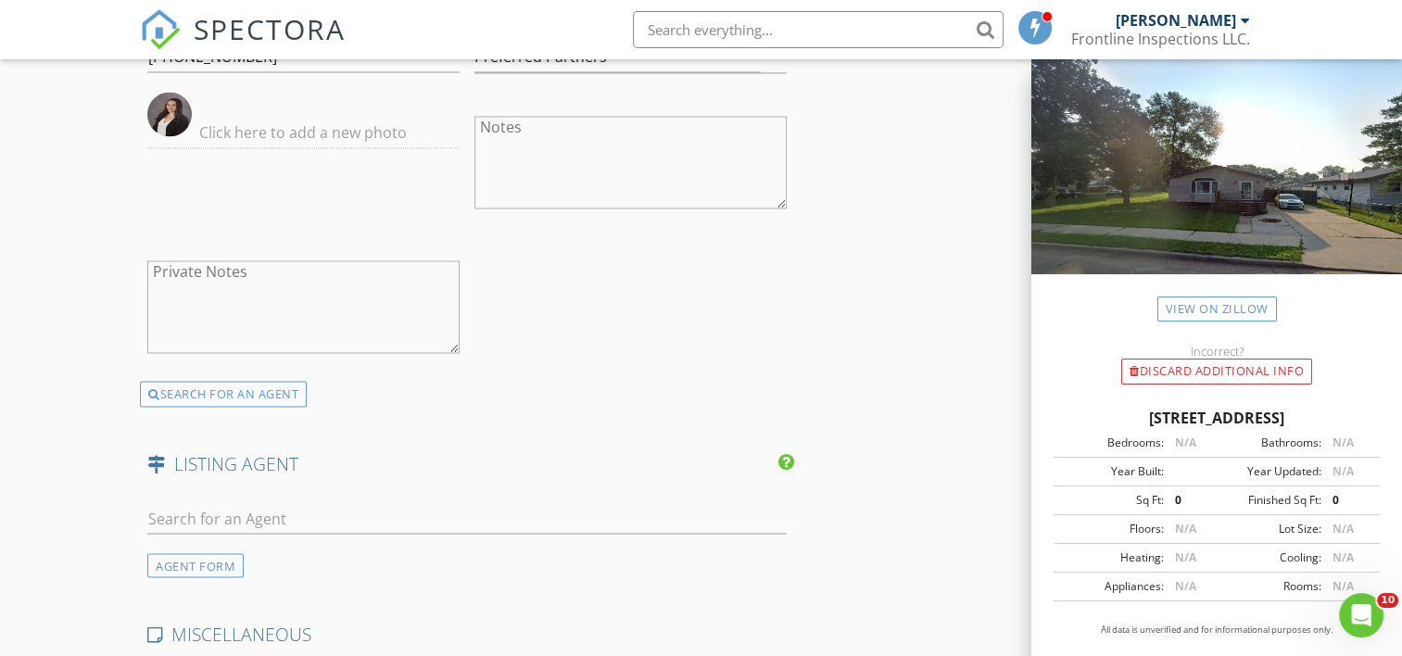
scroll to position [3244, 0]
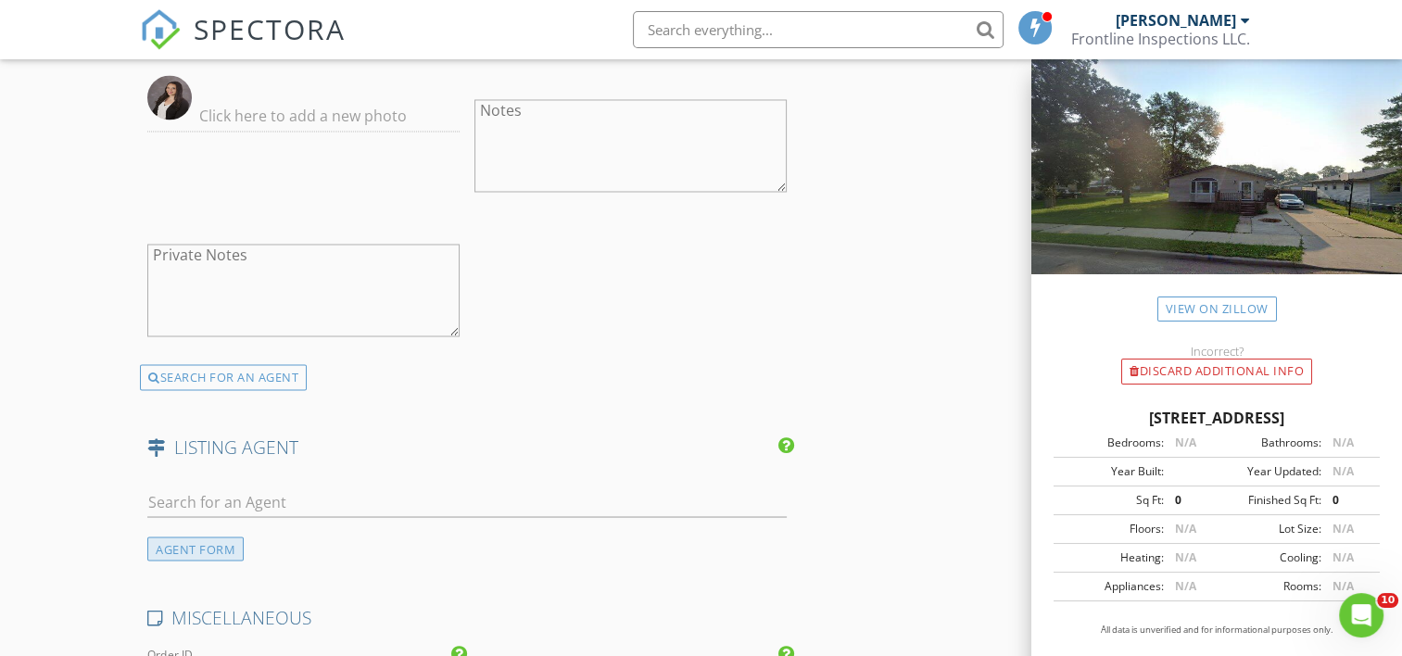
click at [222, 556] on div "AGENT FORM" at bounding box center [195, 549] width 96 height 25
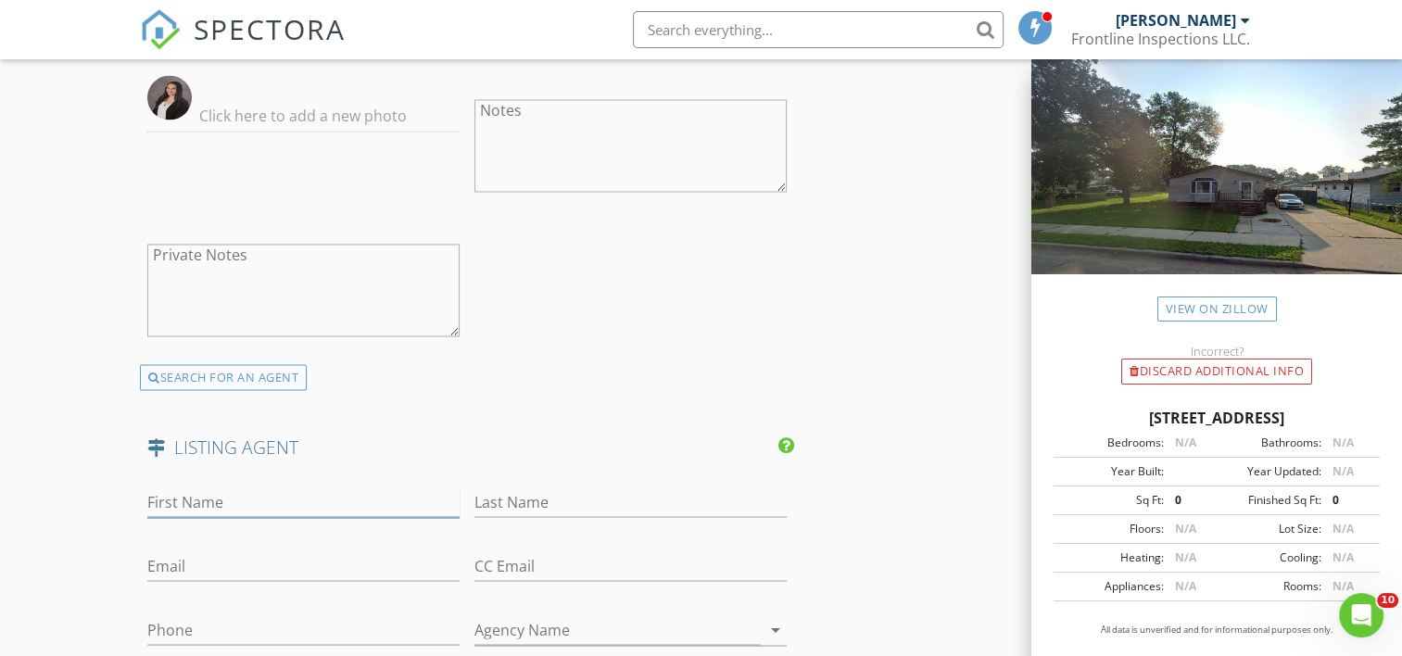
click at [222, 517] on input "First Name" at bounding box center [303, 502] width 312 height 31
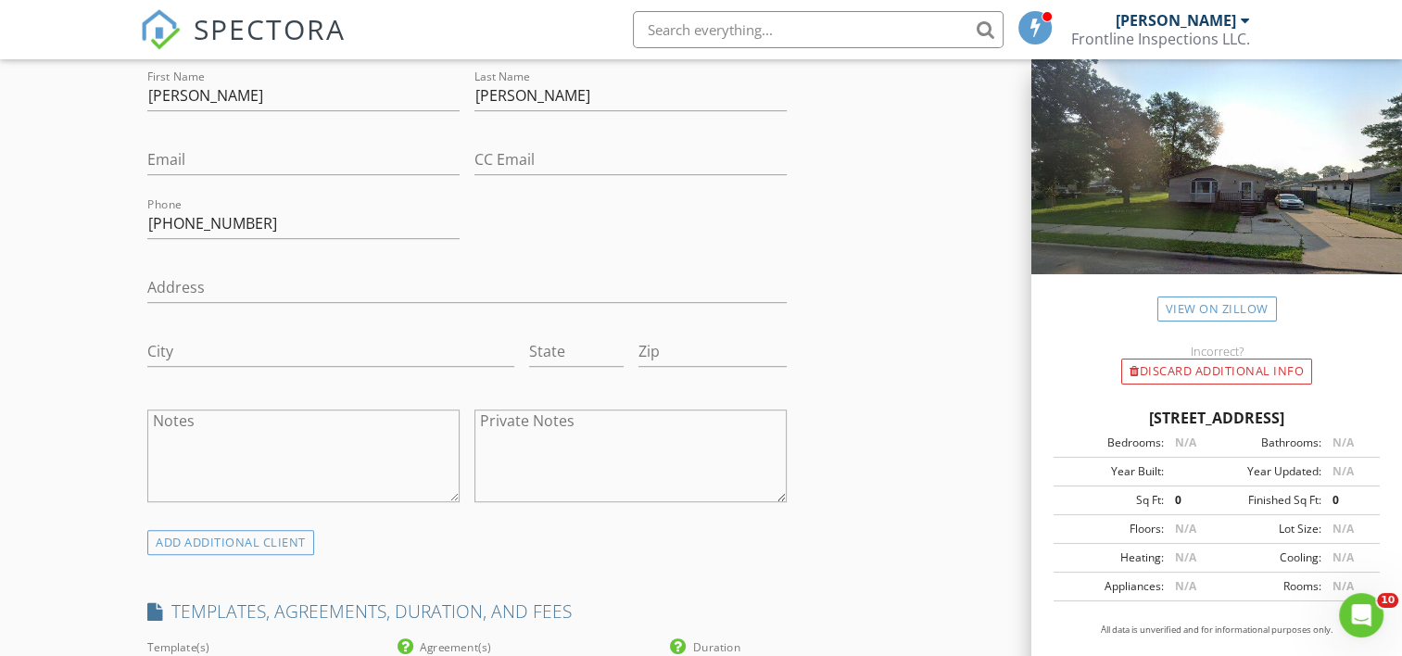
scroll to position [1020, 0]
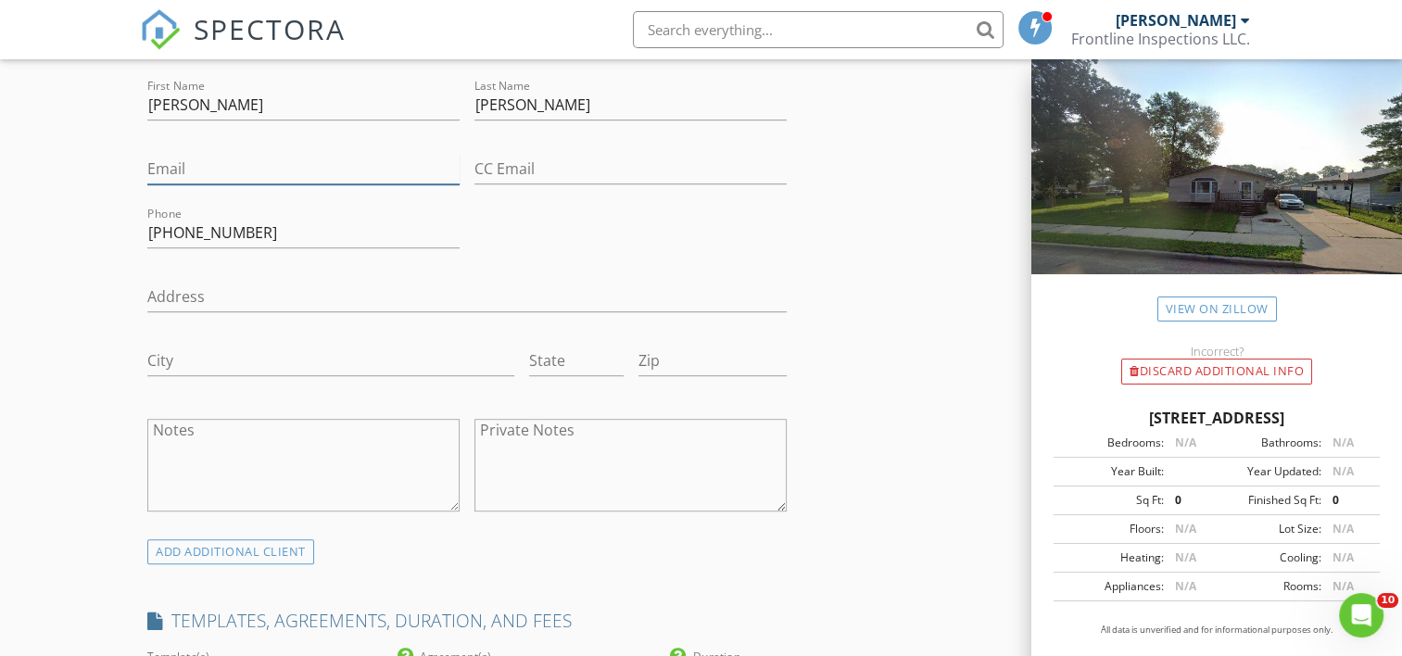
click at [222, 184] on input "Email" at bounding box center [303, 169] width 312 height 31
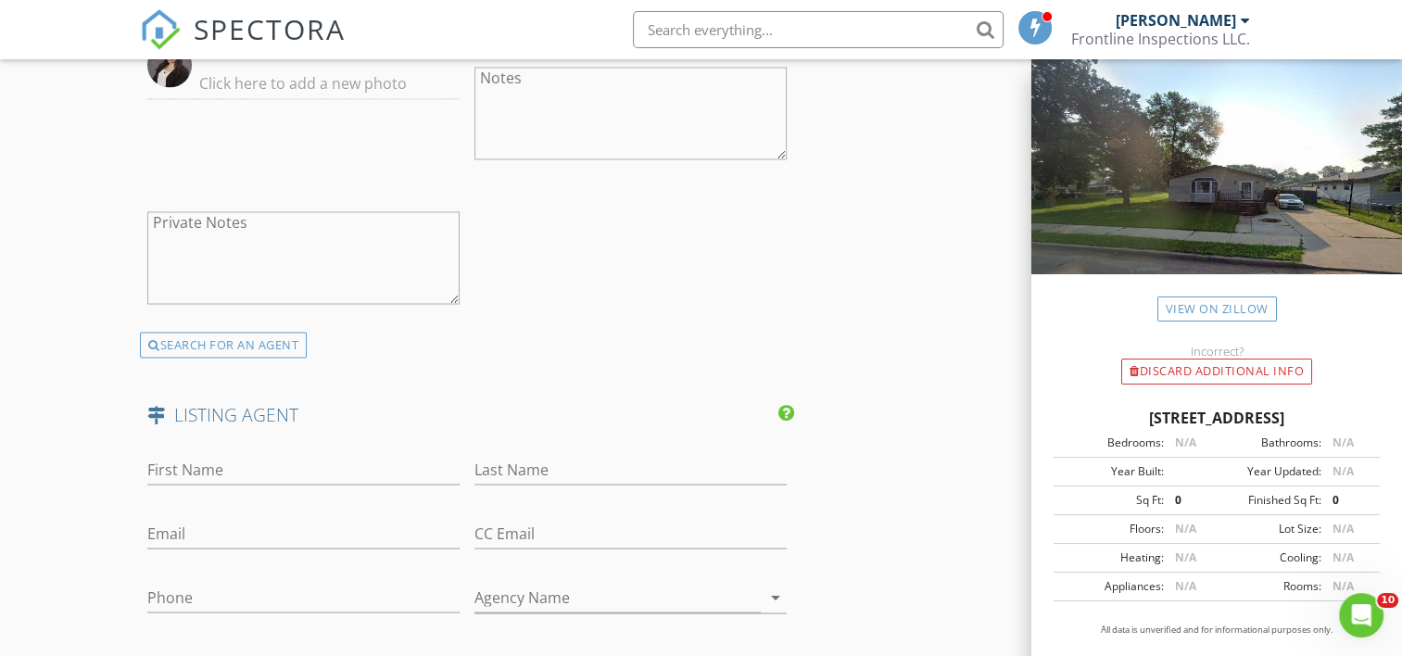
scroll to position [3429, 0]
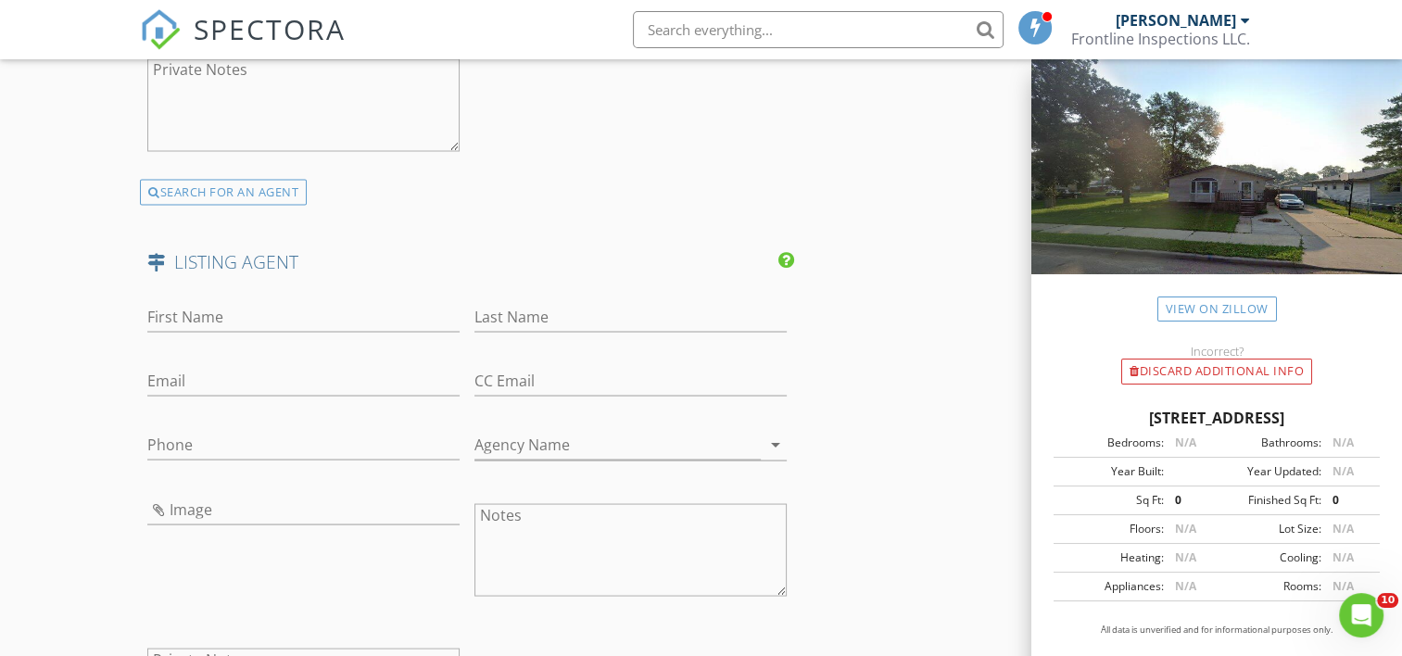
type input "holtzhauer.molly@yahoo.com"
click at [247, 331] on input "First Name" at bounding box center [303, 316] width 312 height 31
type input "Amanda"
click at [627, 326] on input "Last Name" at bounding box center [631, 316] width 312 height 31
type input "Folden"
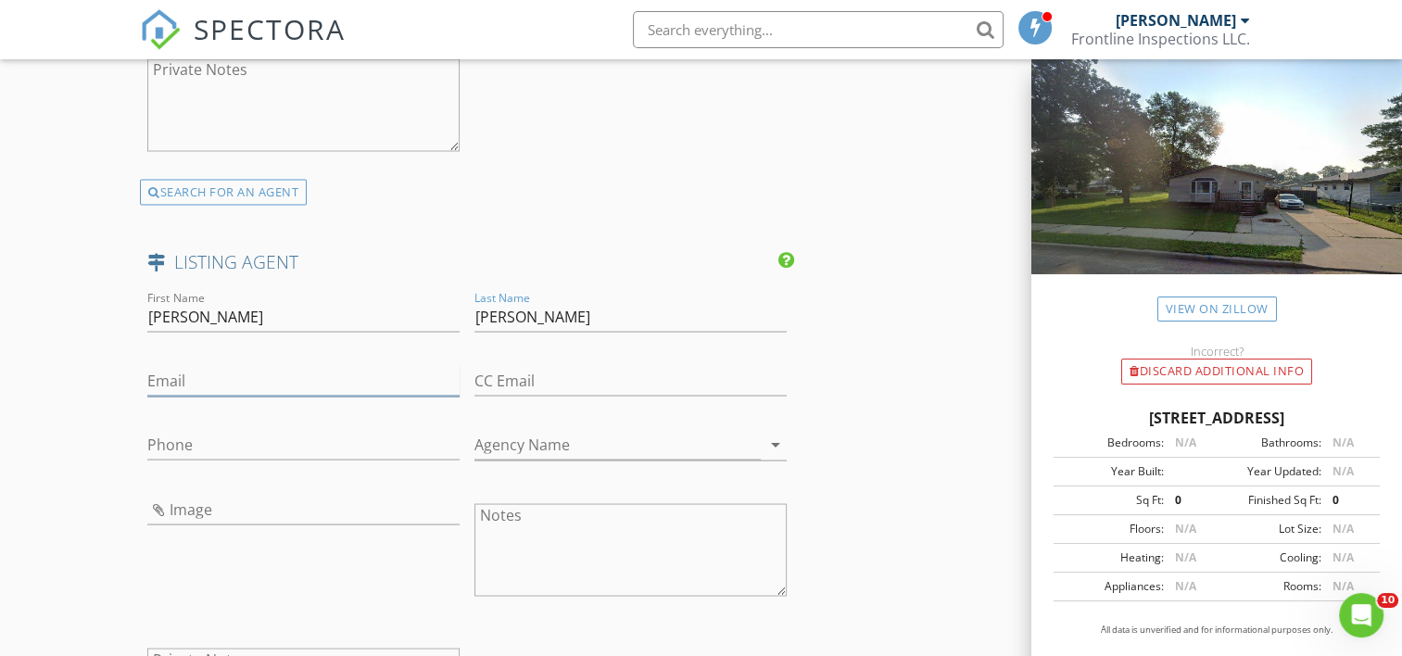
click at [307, 390] on input "Email" at bounding box center [303, 380] width 312 height 31
type input "af@701realty.com"
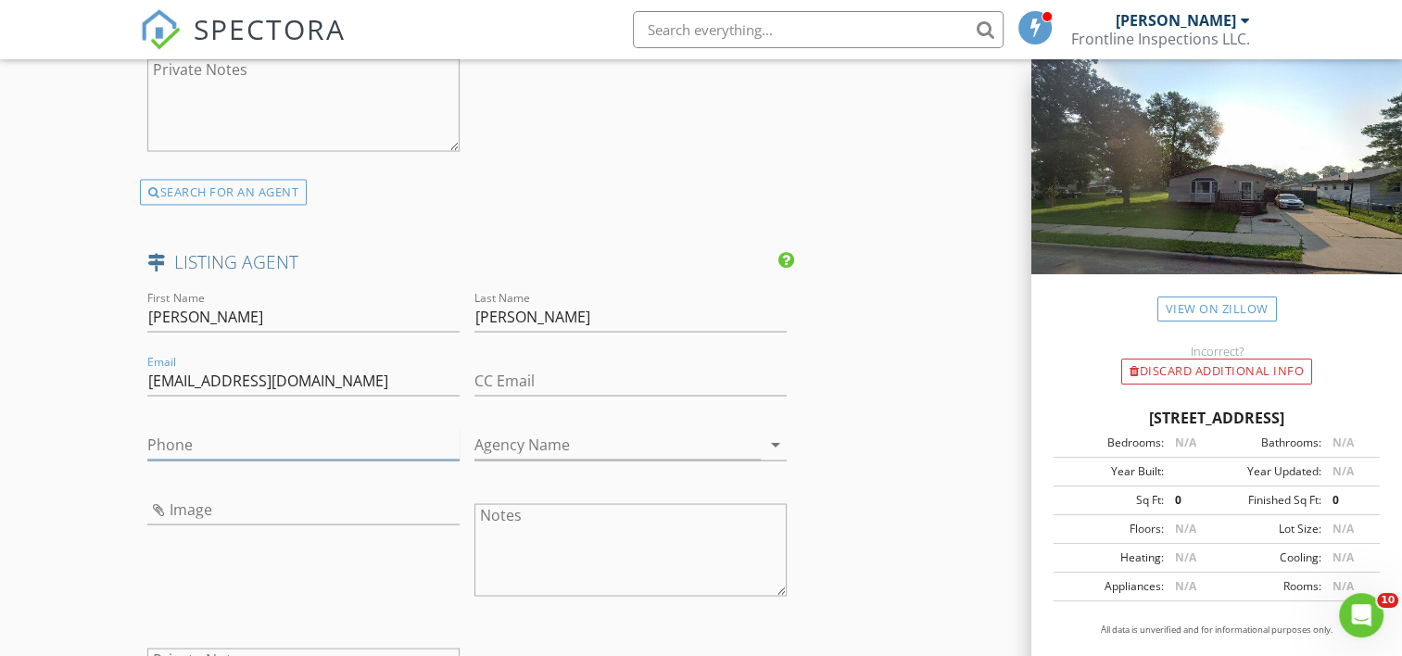
click at [267, 452] on input "Phone" at bounding box center [303, 444] width 312 height 31
type input "701-721-6135"
click at [669, 454] on input "Agency Name" at bounding box center [618, 444] width 286 height 31
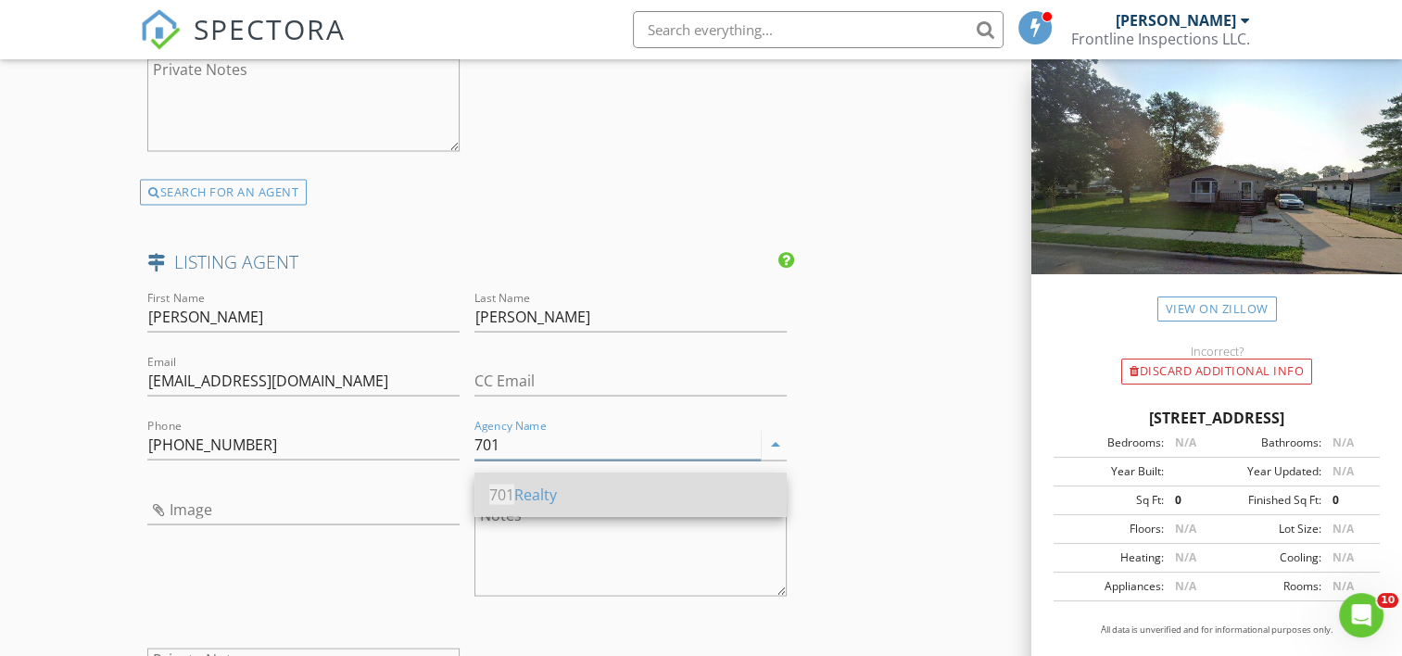
click at [526, 498] on div "701 Realty" at bounding box center [630, 494] width 283 height 22
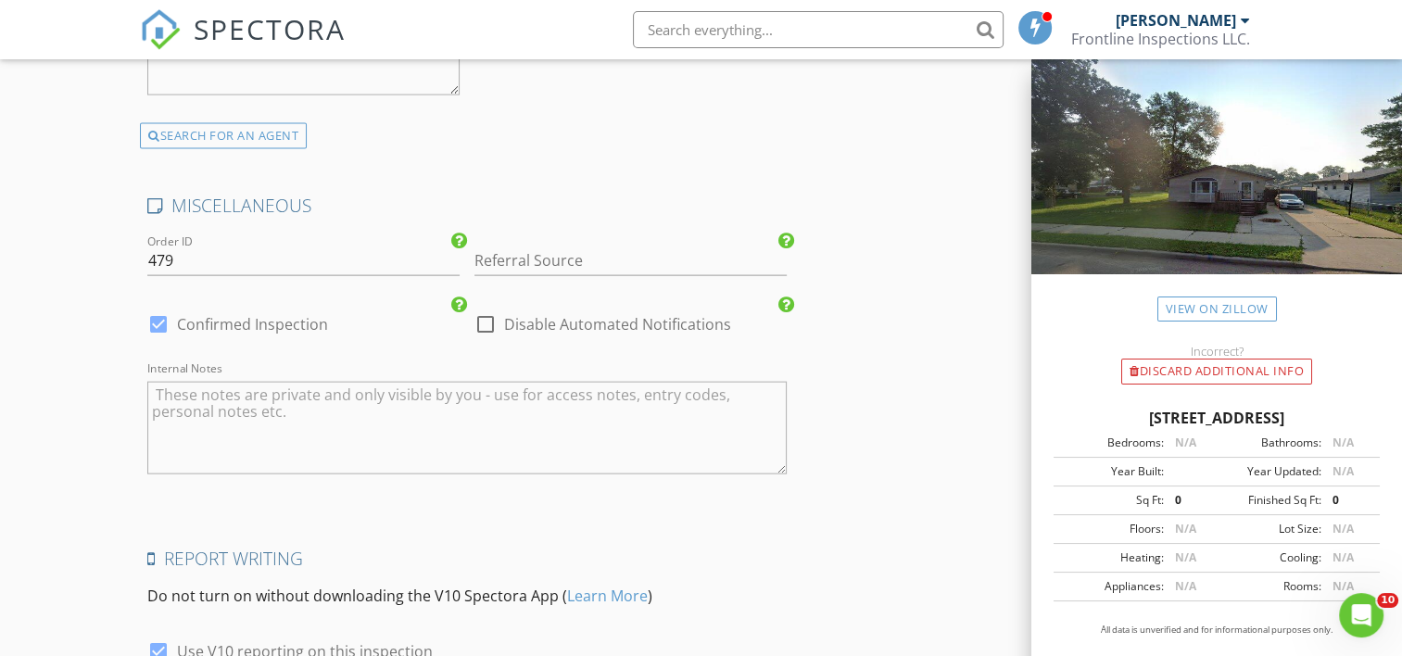
scroll to position [4078, 0]
type input "701 Realty"
click at [543, 263] on input "Referral Source" at bounding box center [631, 257] width 312 height 31
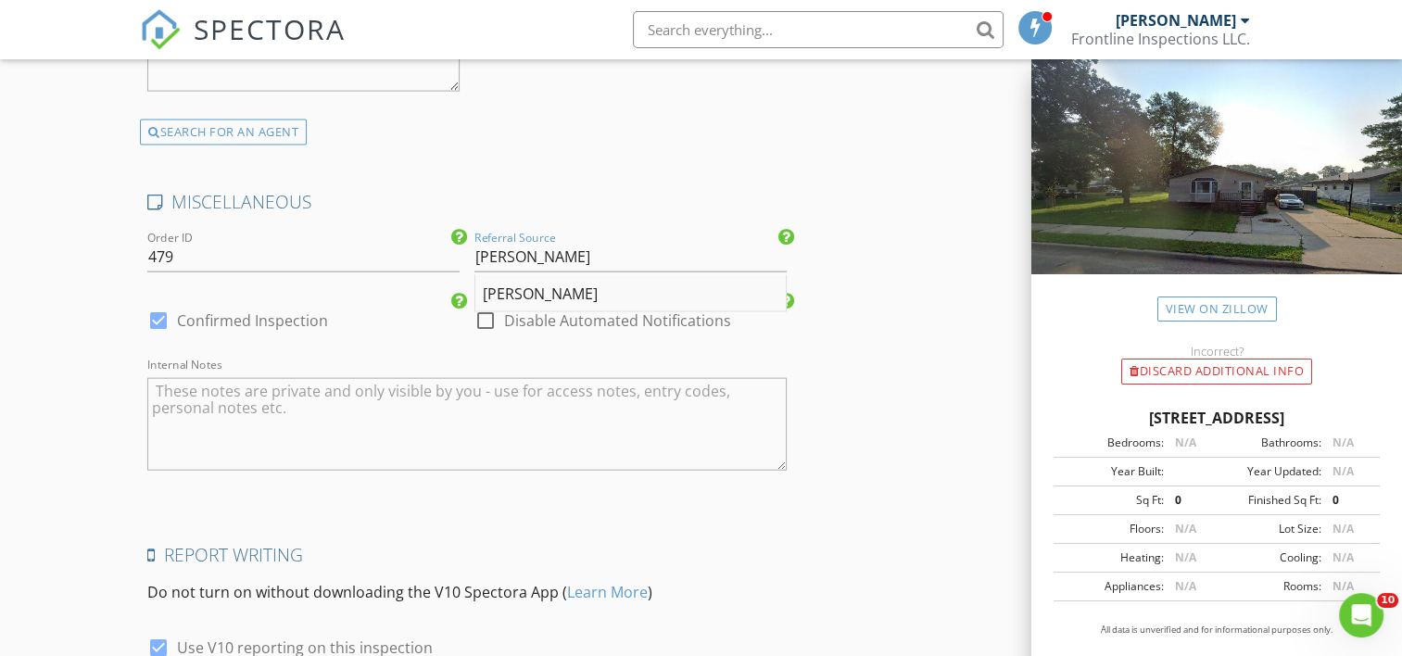
click at [573, 307] on div "Katie Ressler" at bounding box center [630, 293] width 310 height 37
type input "Katie Ressler"
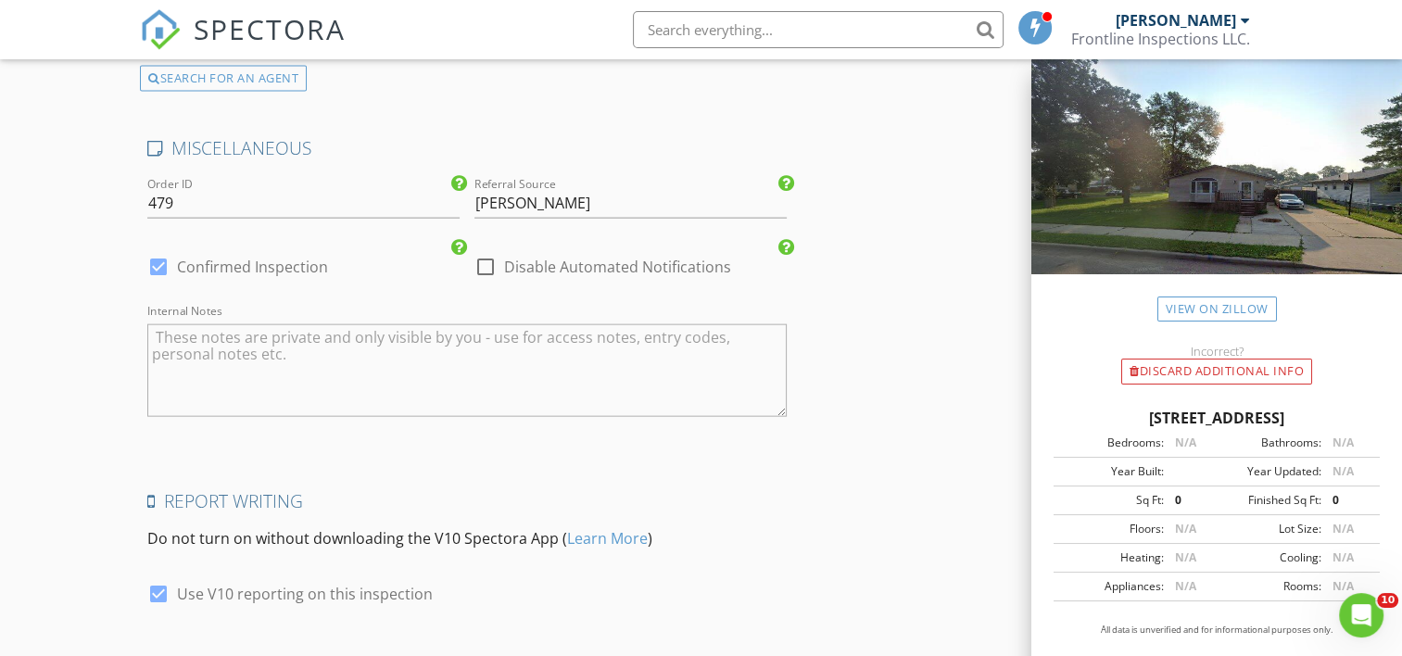
scroll to position [4263, 0]
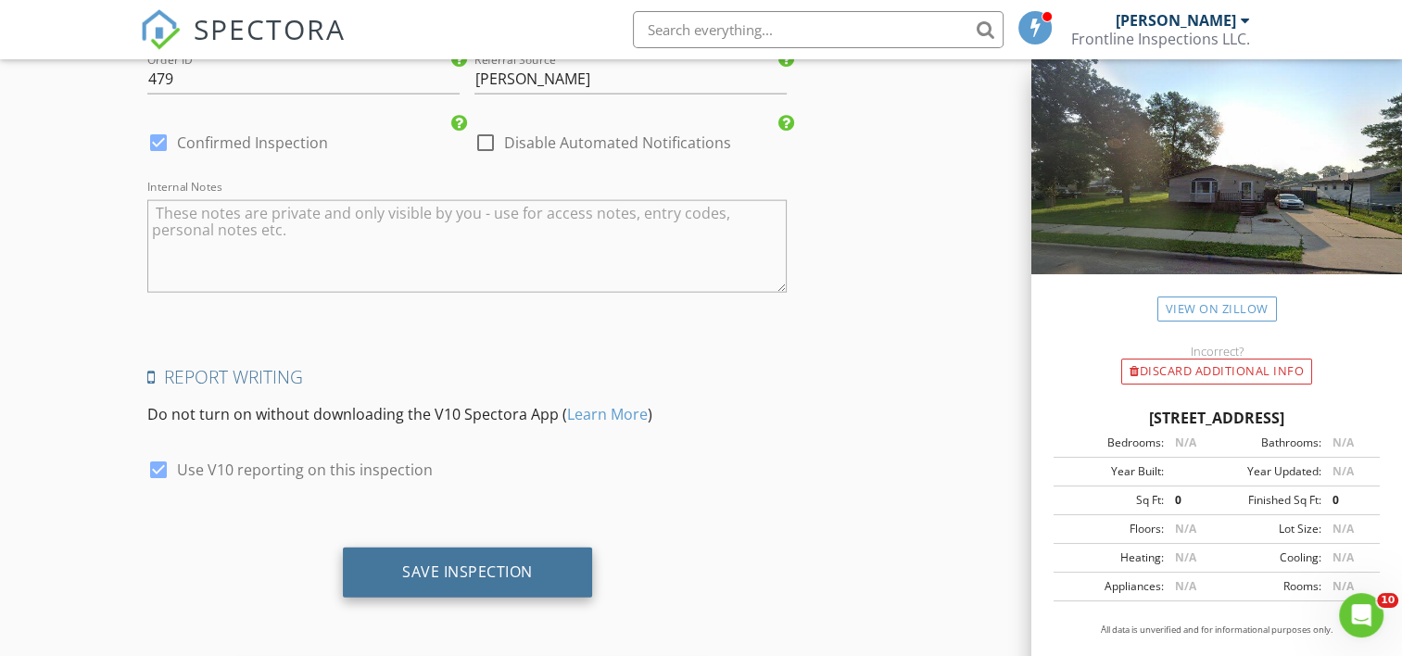
click at [499, 564] on div "Save Inspection" at bounding box center [467, 572] width 131 height 19
